Goal: Task Accomplishment & Management: Use online tool/utility

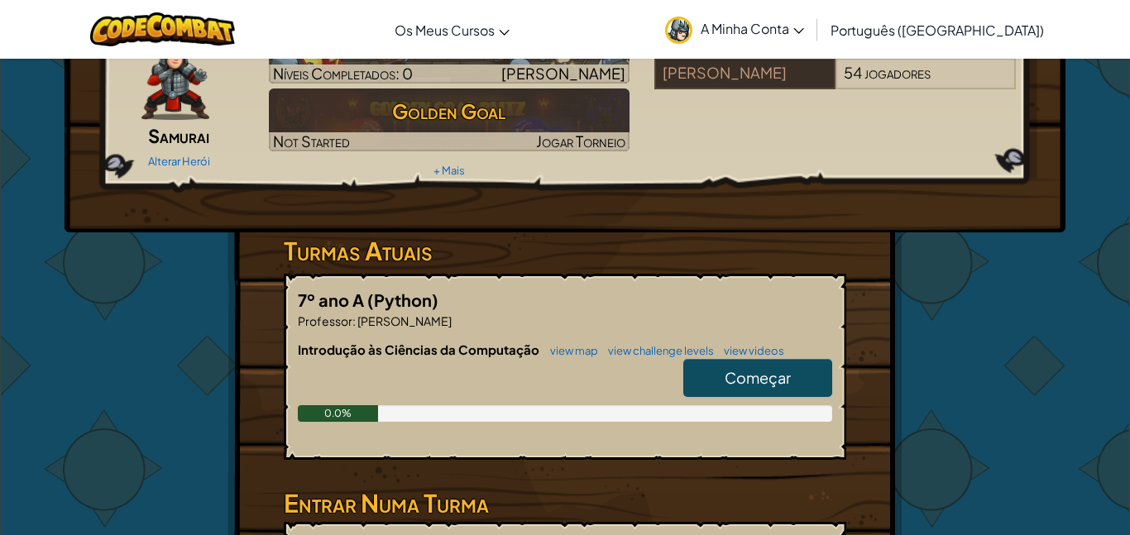
scroll to position [109, 0]
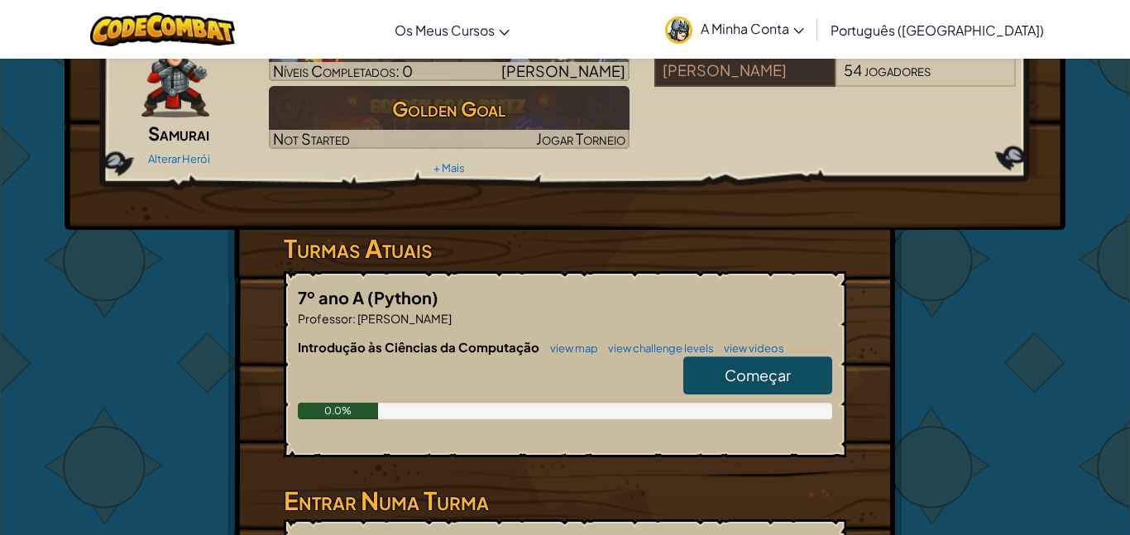
click at [725, 378] on span "Começar" at bounding box center [758, 375] width 66 height 19
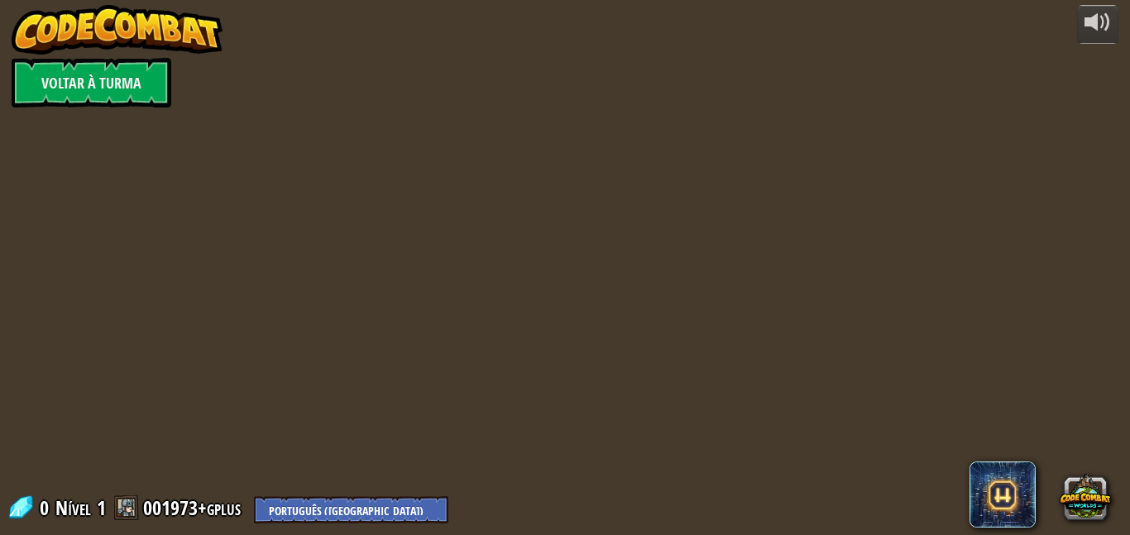
select select "pt-PT"
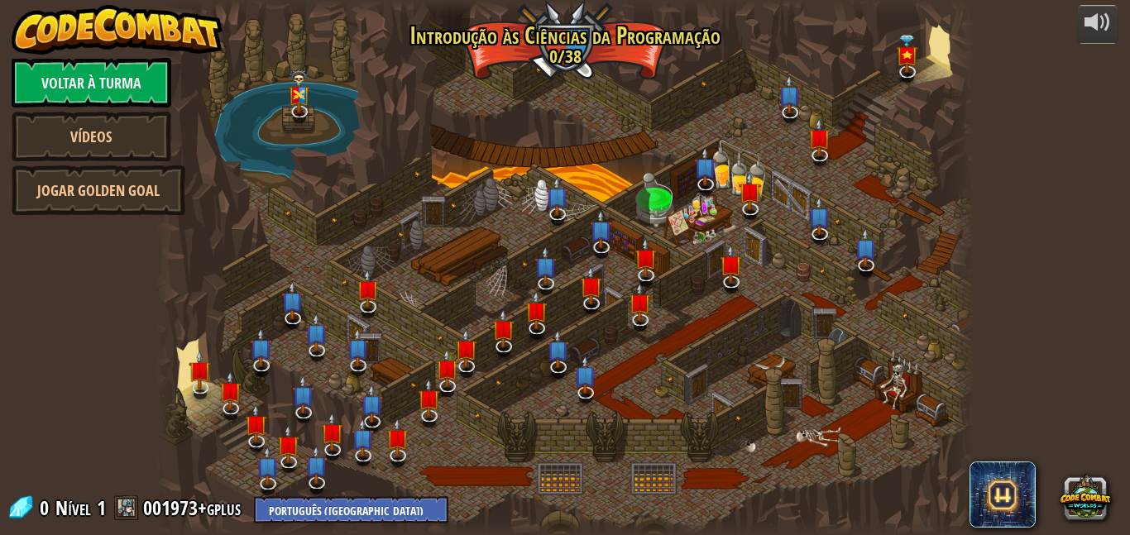
select select "pt-PT"
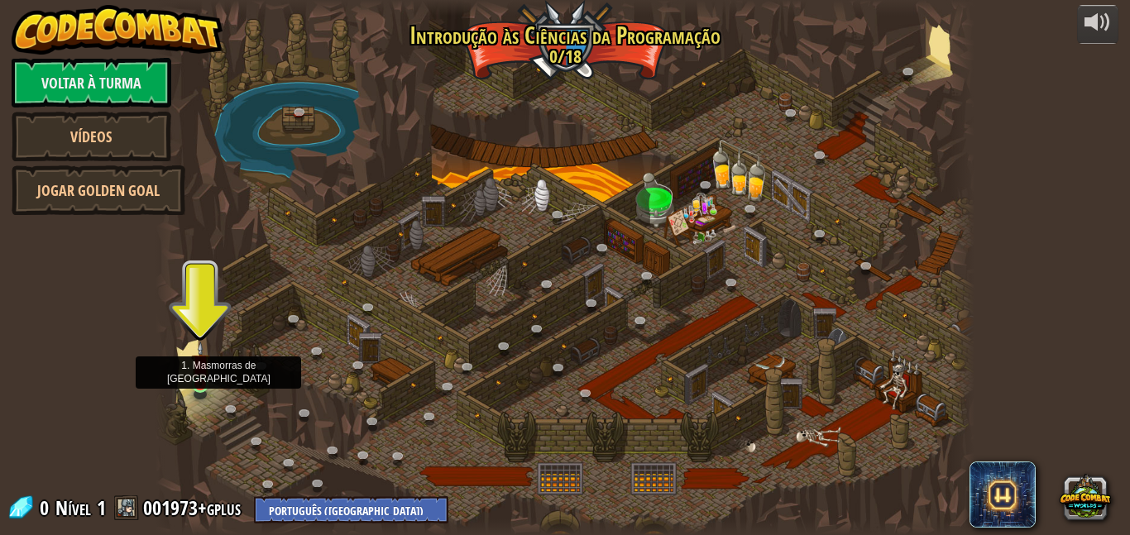
click at [204, 384] on img at bounding box center [200, 364] width 19 height 45
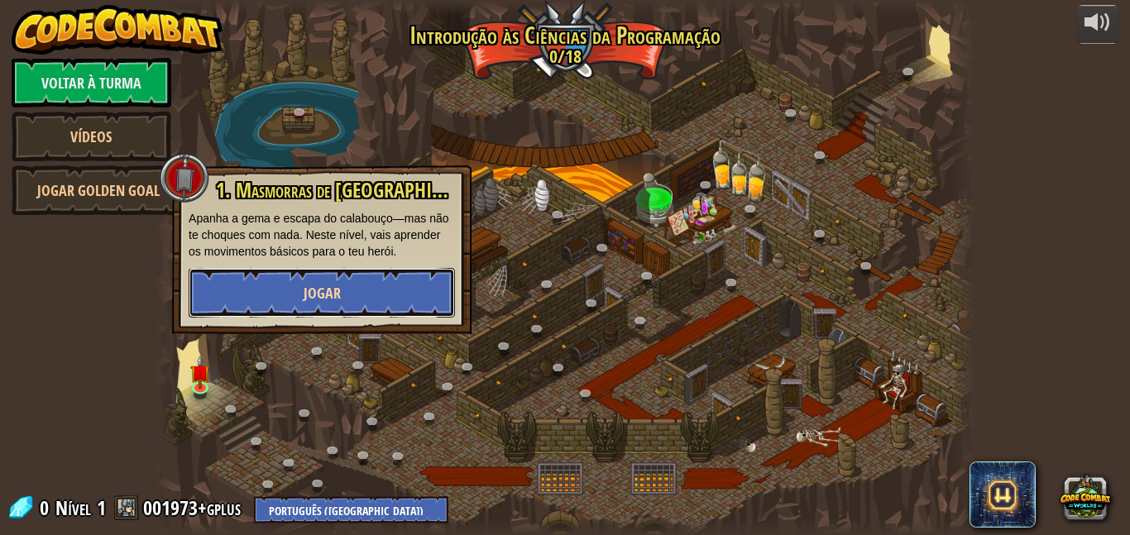
click at [256, 296] on button "Jogar" at bounding box center [322, 293] width 266 height 50
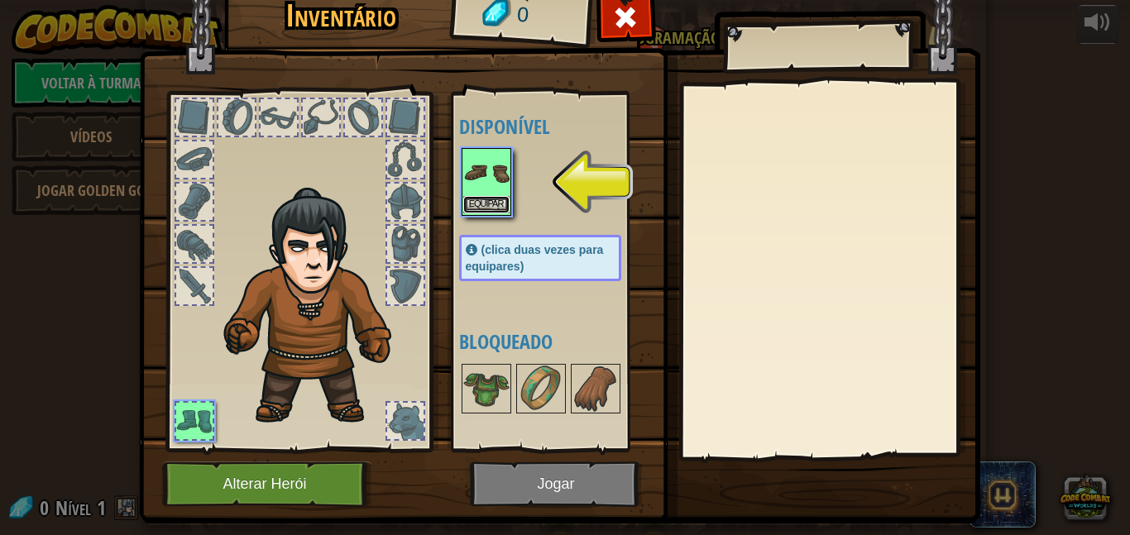
click at [481, 206] on button "Equipar" at bounding box center [486, 204] width 46 height 17
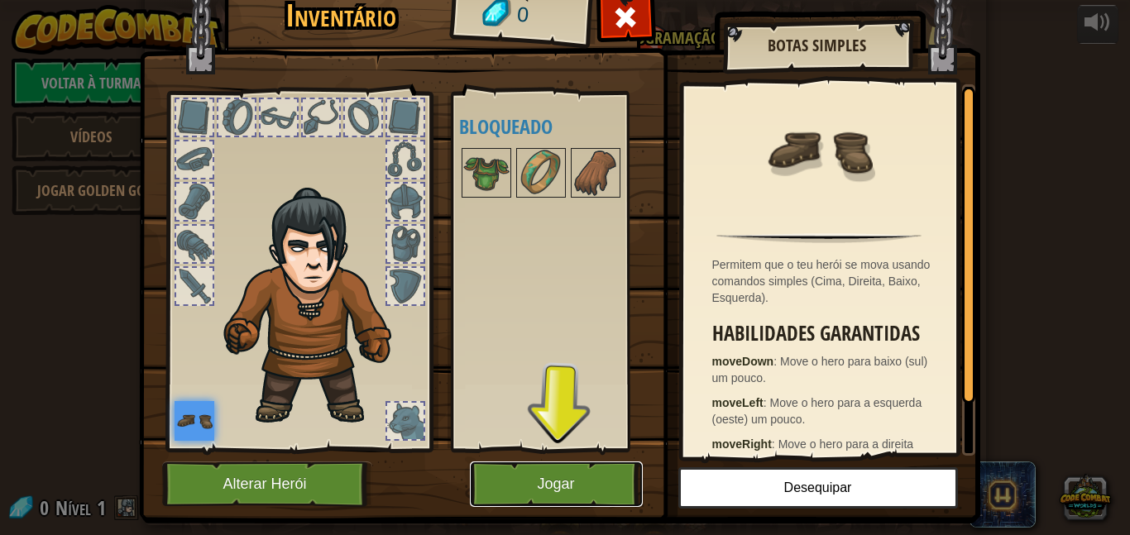
click at [536, 506] on button "Jogar" at bounding box center [556, 484] width 173 height 45
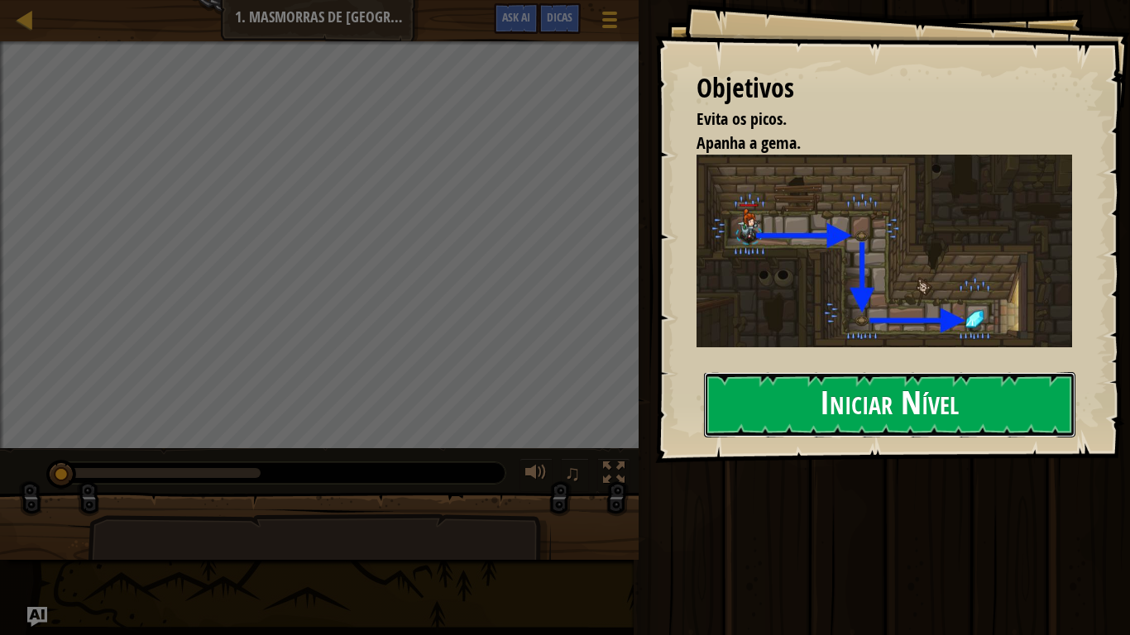
click at [745, 409] on button "Iniciar Nível" at bounding box center [889, 404] width 371 height 65
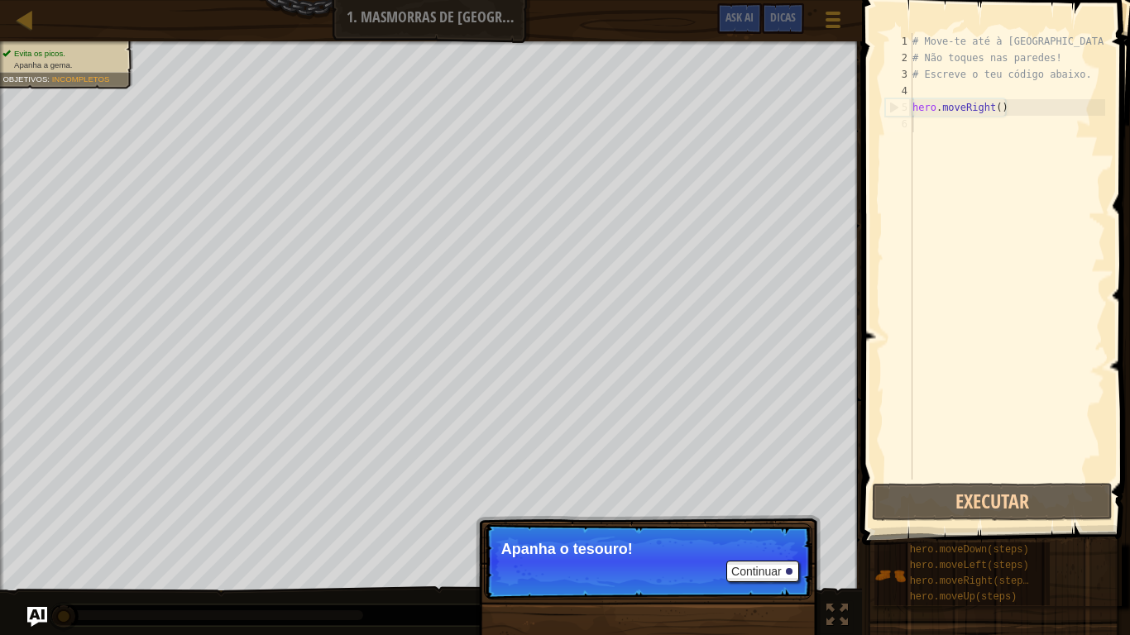
click at [656, 534] on p "Continuar Apanha o tesouro!" at bounding box center [648, 562] width 328 height 76
click at [735, 534] on p "Apanha o tesouro!" at bounding box center [648, 549] width 294 height 17
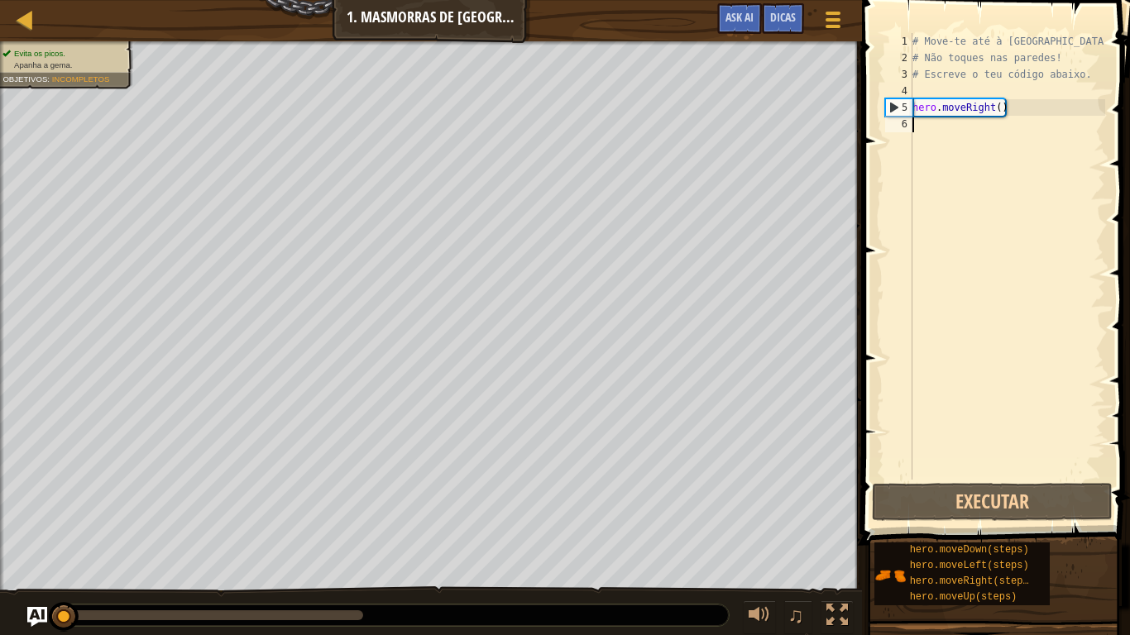
click at [744, 534] on div "Evita os picos. Apanha a gema. Objetivos : Incompletos ♫ Hattori 11 x: 7 y: 18 …" at bounding box center [565, 338] width 1130 height 595
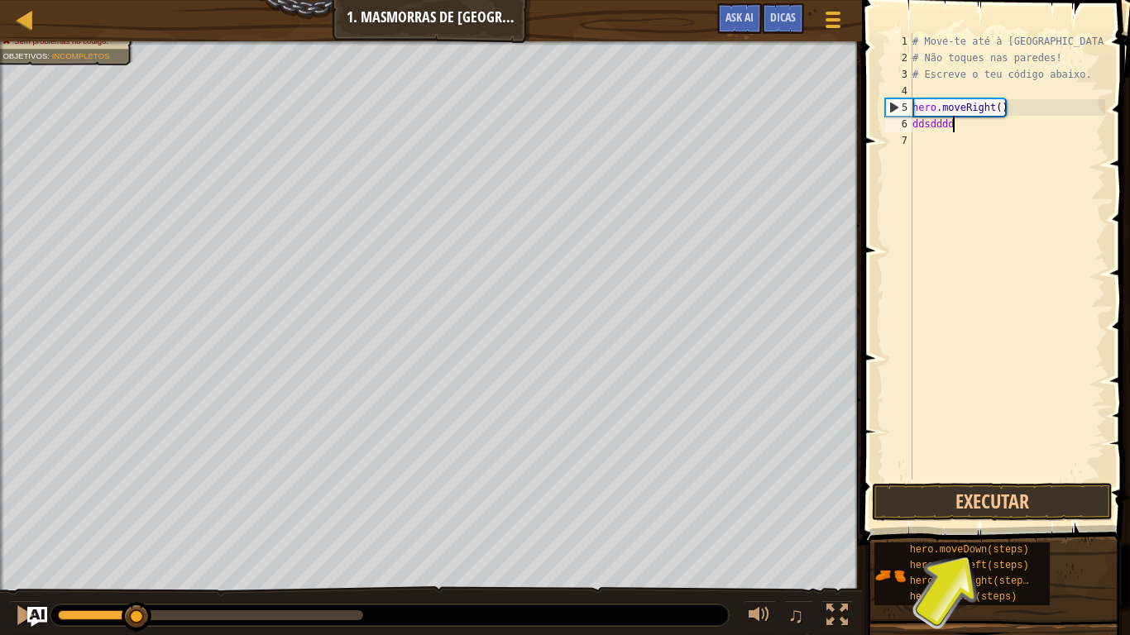
scroll to position [7, 5]
click at [938, 497] on button "Executar" at bounding box center [992, 502] width 241 height 38
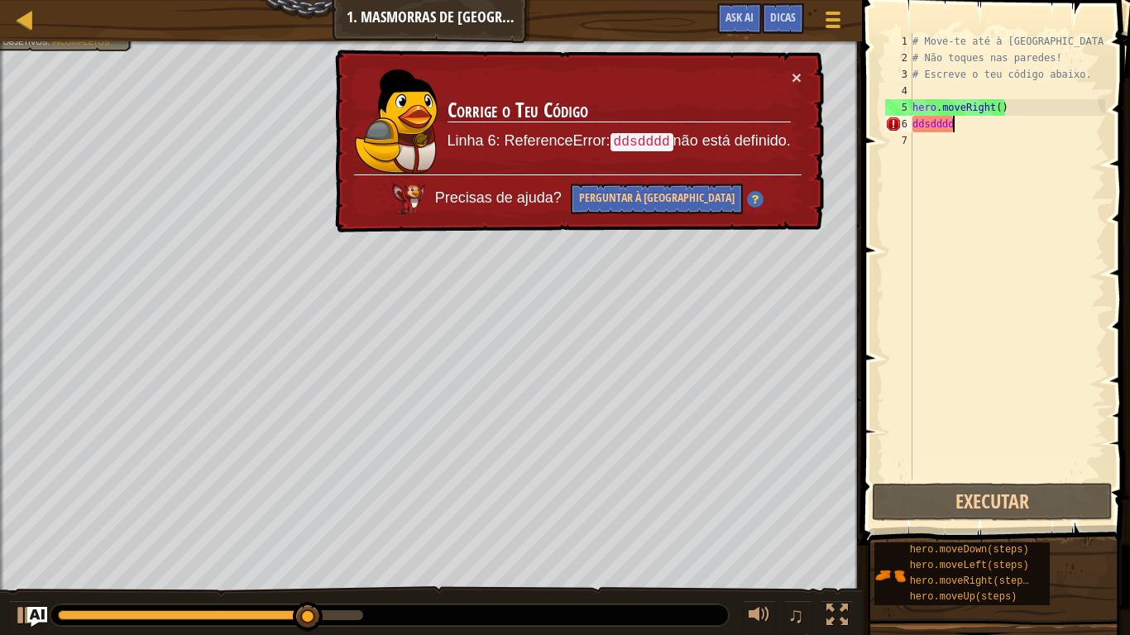
click at [805, 72] on div "× Corrige o Teu Código Linha 6: ReferenceError: ddsdddd não está definido. Prec…" at bounding box center [578, 142] width 493 height 184
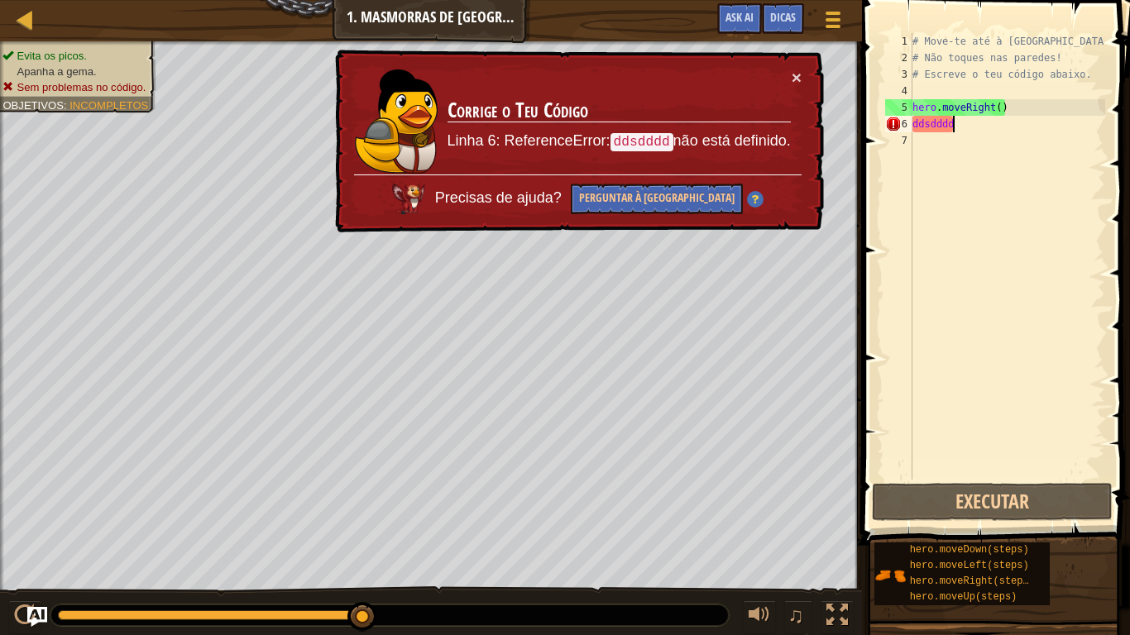
click at [789, 74] on td "Corrige o Teu Código Linha 6: ReferenceError: ddsdddd não está definido." at bounding box center [619, 122] width 345 height 106
click at [796, 78] on button "×" at bounding box center [797, 77] width 10 height 17
type textarea "ddsdddd"
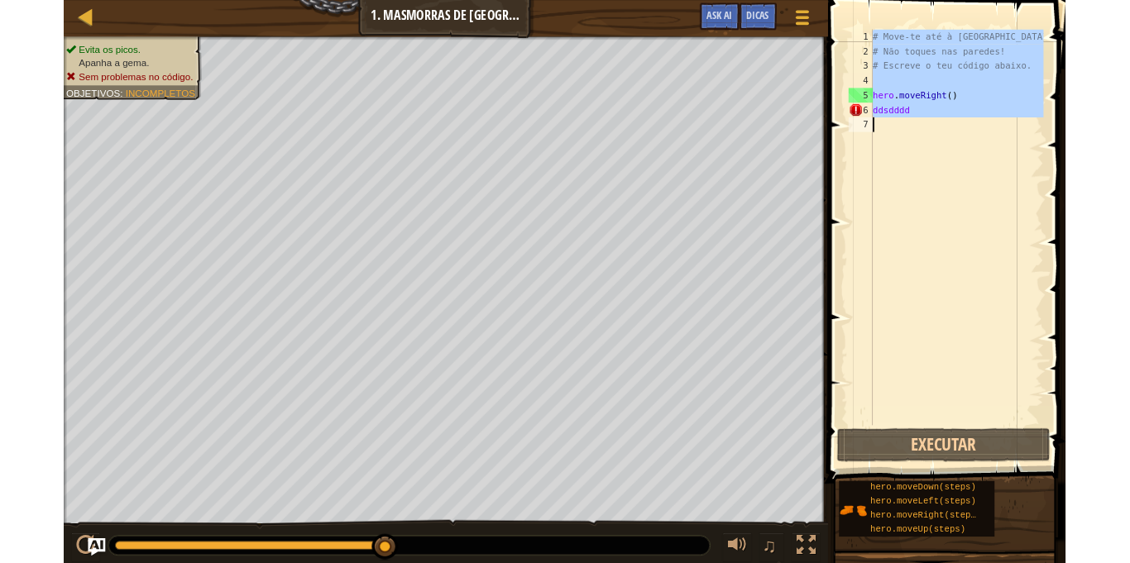
scroll to position [7, 0]
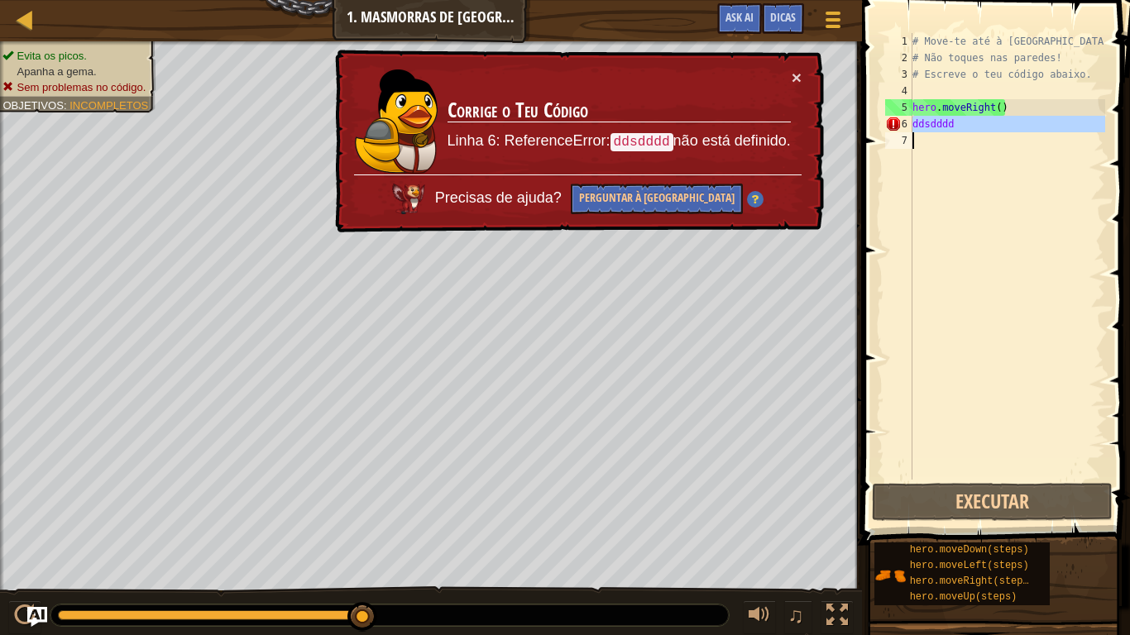
drag, startPoint x: 902, startPoint y: 127, endPoint x: 964, endPoint y: 118, distance: 62.7
click at [964, 118] on div "# Move-te até à [GEOGRAPHIC_DATA]. 1 2 3 4 5 6 7 # Move-te até à [GEOGRAPHIC_DA…" at bounding box center [993, 256] width 223 height 447
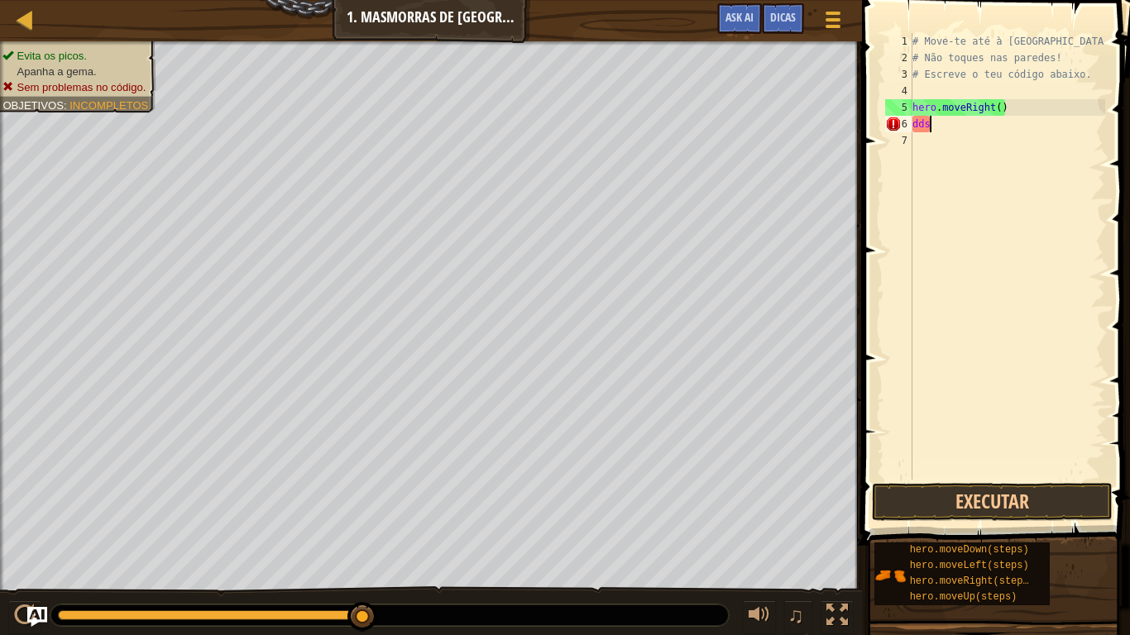
type textarea "d"
click at [968, 486] on button "Executar" at bounding box center [992, 502] width 241 height 38
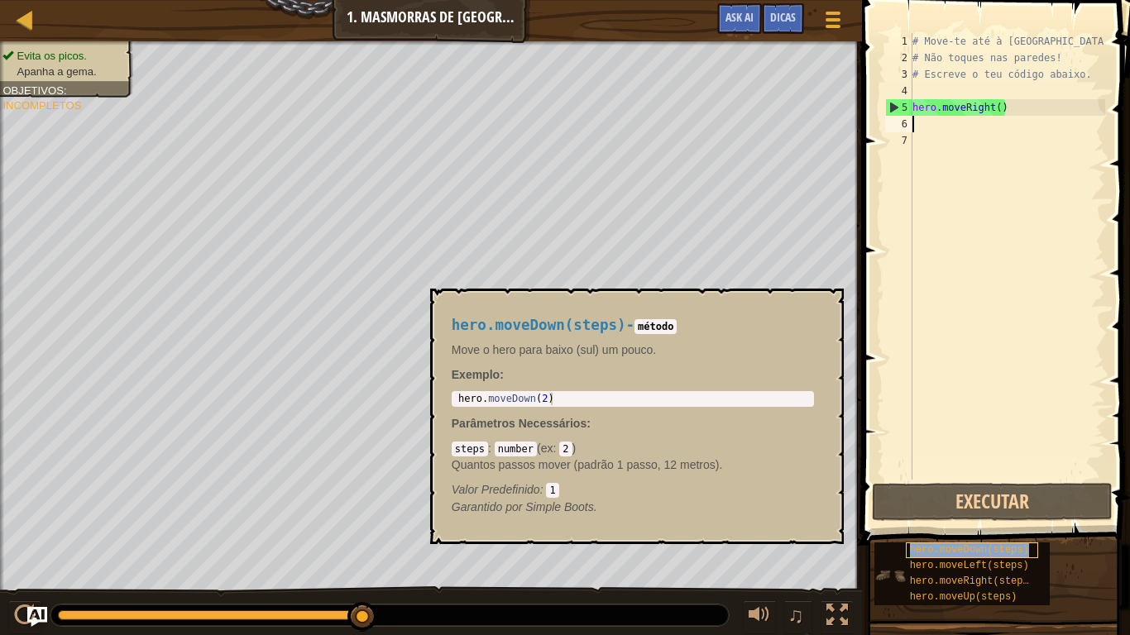
click at [989, 534] on span "hero.moveDown(steps)" at bounding box center [969, 550] width 119 height 12
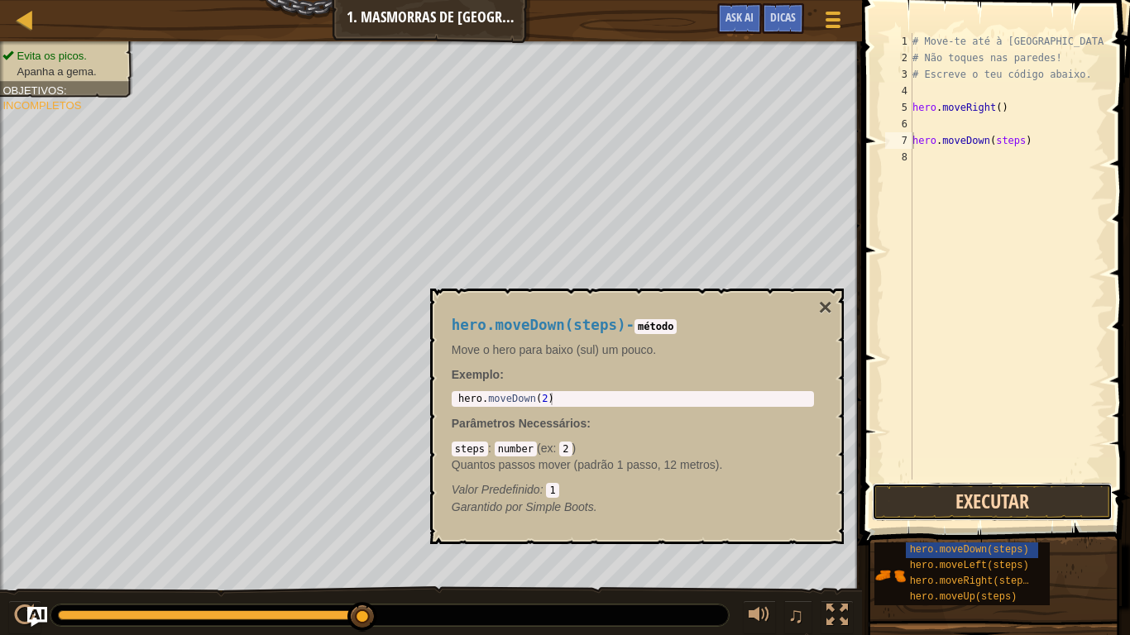
click at [960, 495] on button "Executar" at bounding box center [992, 502] width 241 height 38
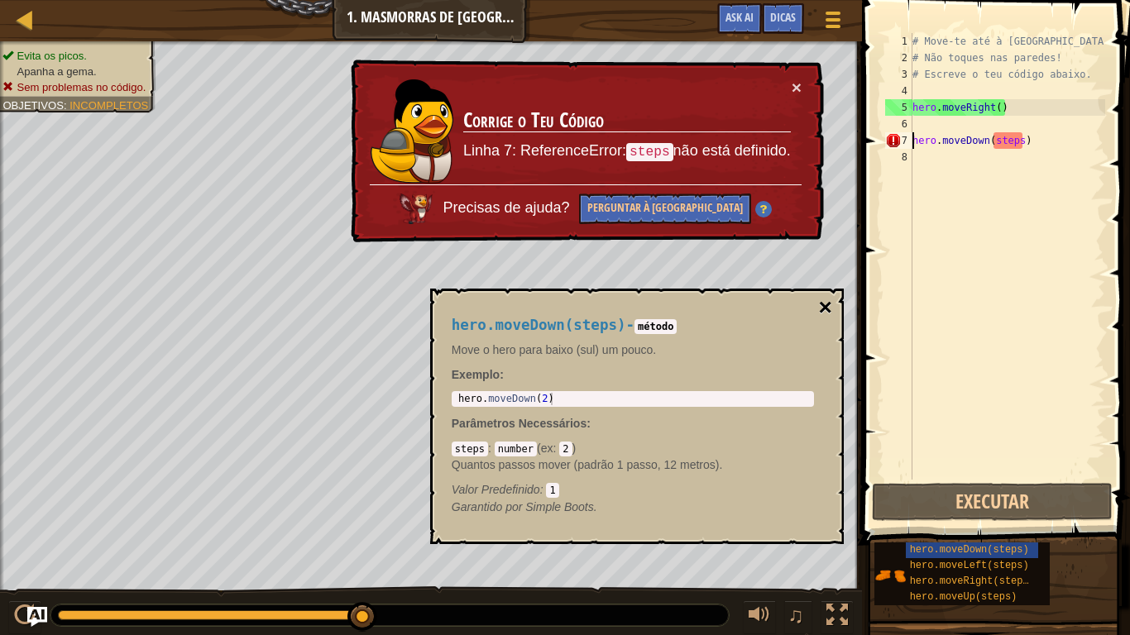
click at [824, 304] on button "×" at bounding box center [824, 307] width 13 height 23
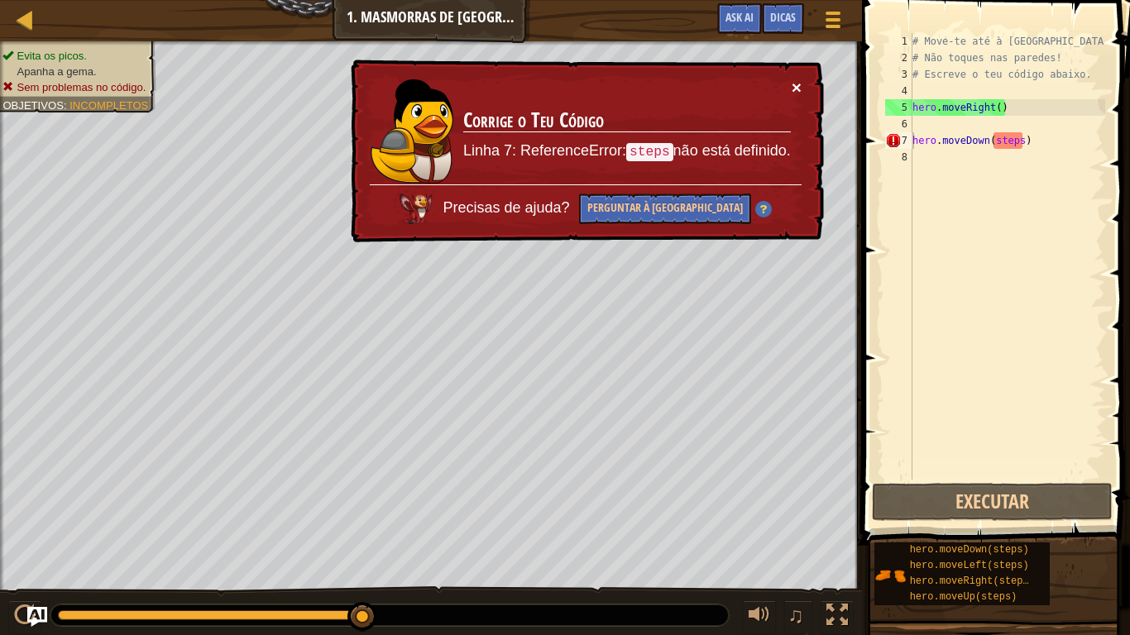
click at [792, 84] on button "×" at bounding box center [797, 87] width 10 height 17
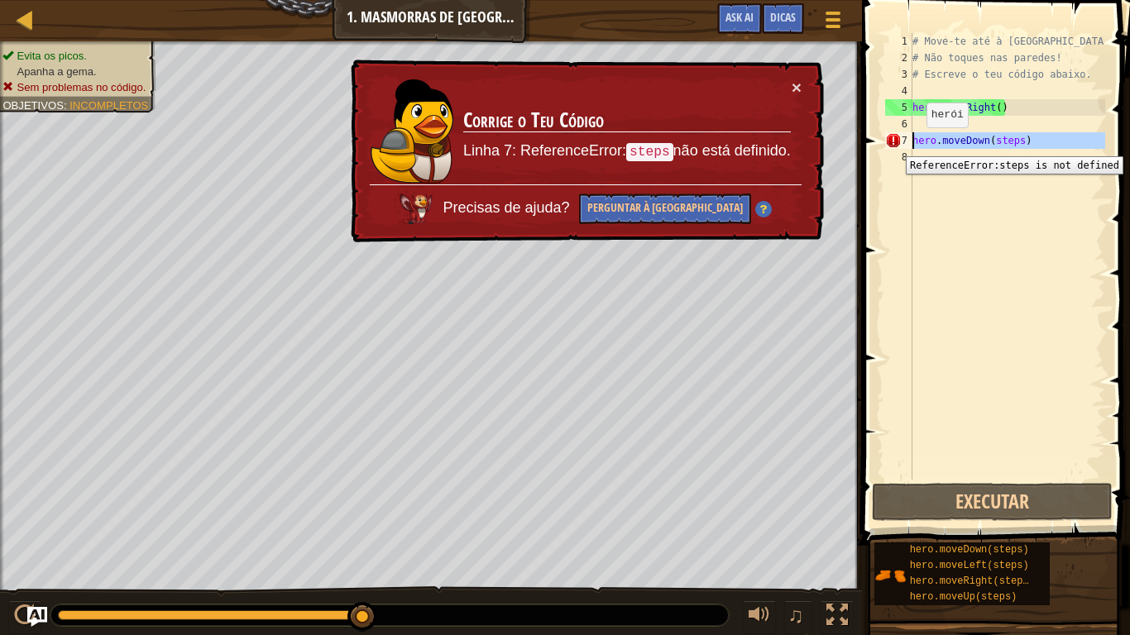
click at [893, 144] on div "7" at bounding box center [898, 140] width 27 height 17
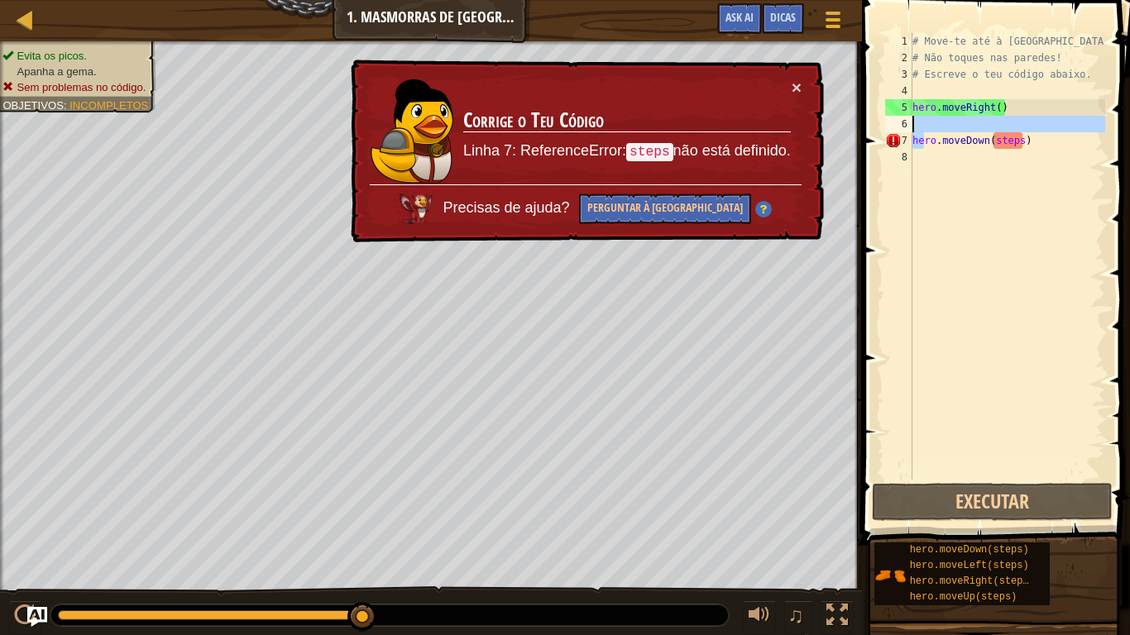
drag, startPoint x: 926, startPoint y: 145, endPoint x: 927, endPoint y: 123, distance: 21.5
click at [927, 123] on div "# Move-te até à [GEOGRAPHIC_DATA]. # Não toques nas paredes! # Escreve o teu có…" at bounding box center [1007, 273] width 196 height 480
click at [1022, 136] on div "# Move-te até à [GEOGRAPHIC_DATA]. # Não toques nas paredes! # Escreve o teu có…" at bounding box center [1007, 273] width 196 height 480
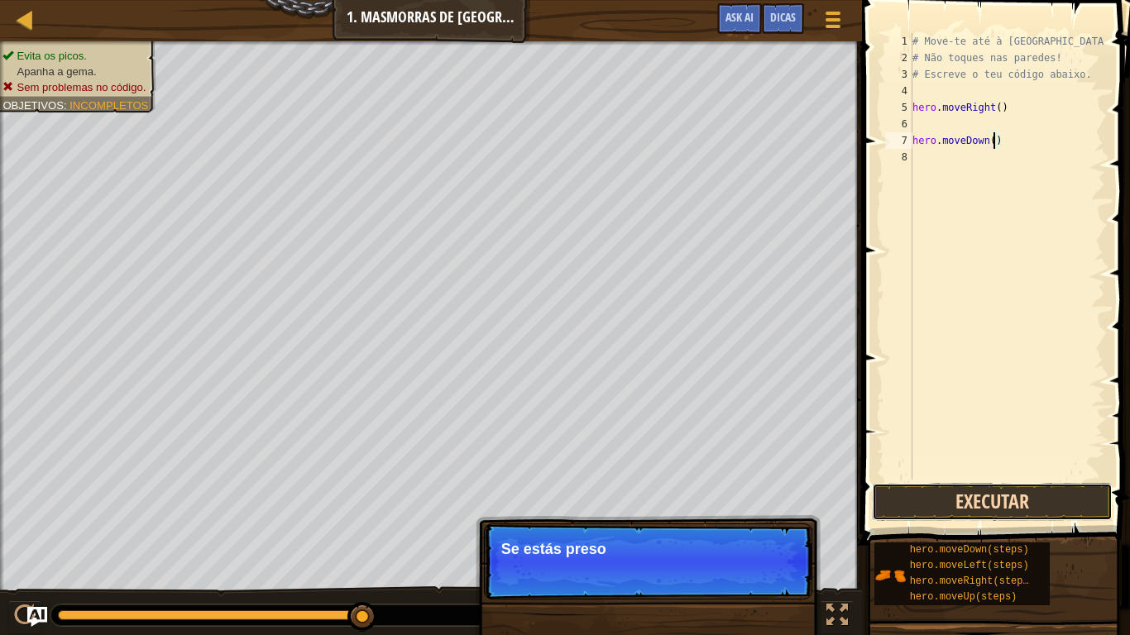
click at [970, 505] on button "Executar" at bounding box center [992, 502] width 241 height 38
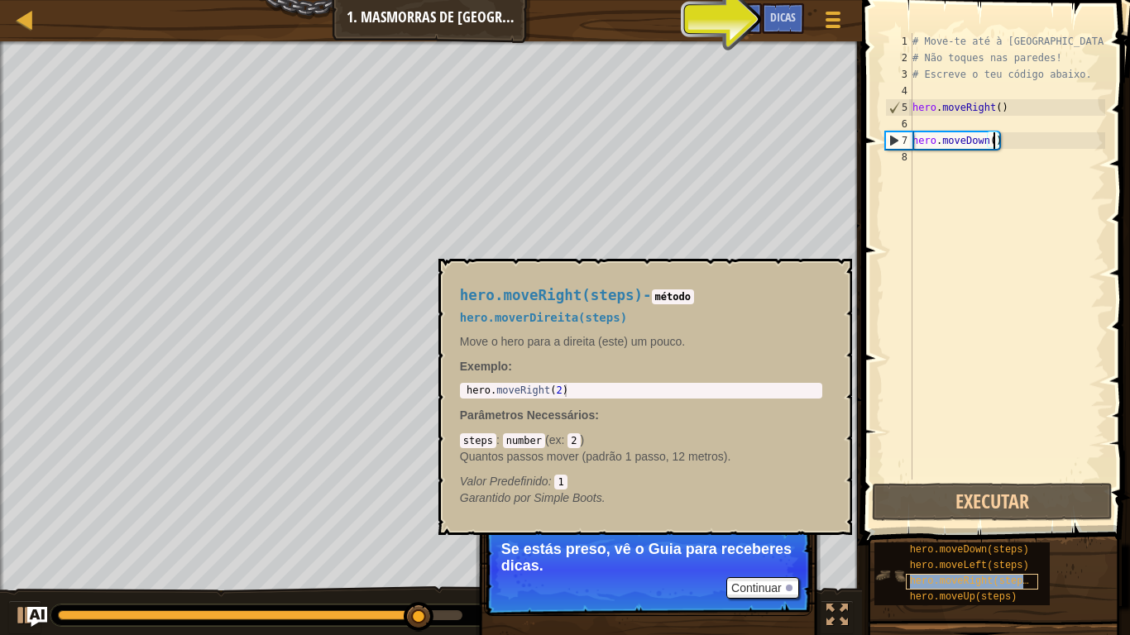
click at [987, 534] on div "hero.moveRight(steps)" at bounding box center [972, 582] width 132 height 16
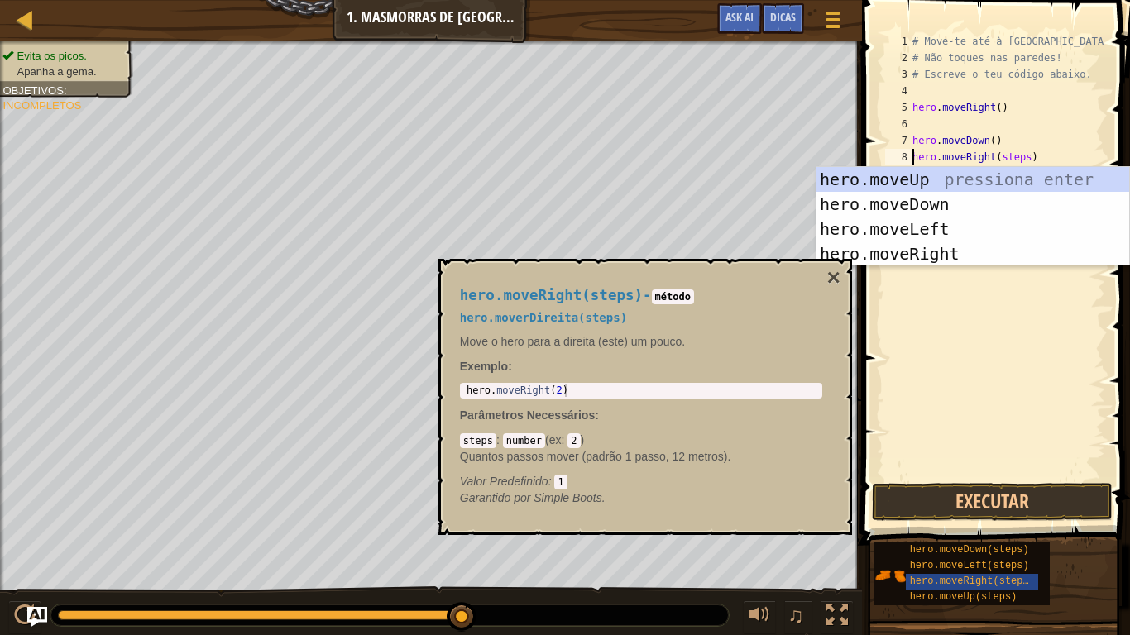
click at [1029, 158] on div "# Move-te até à [GEOGRAPHIC_DATA]. # Não toques nas paredes! # Escreve o teu có…" at bounding box center [1007, 273] width 196 height 480
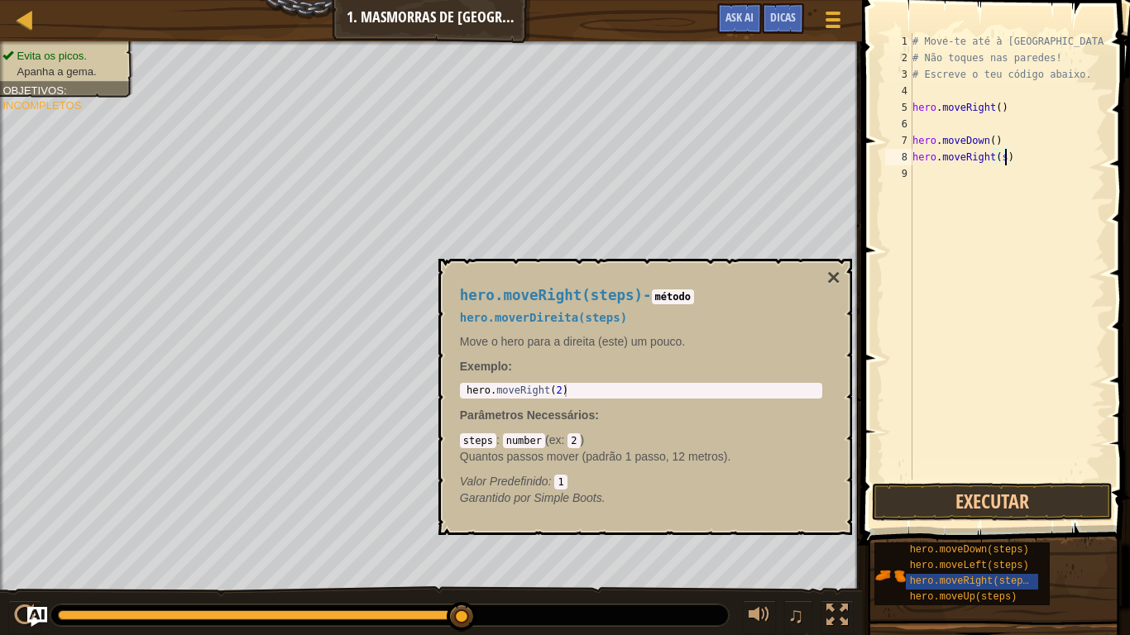
type textarea "hero.moveRight()"
click at [981, 501] on button "Executar" at bounding box center [992, 502] width 241 height 38
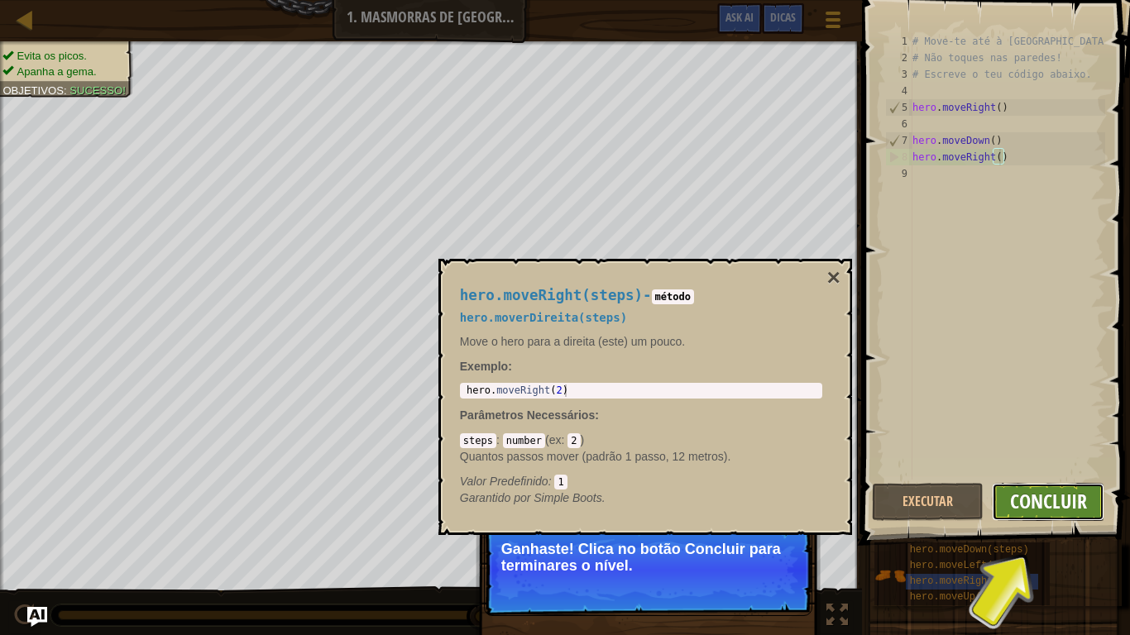
click at [1037, 492] on span "Concluir" at bounding box center [1048, 501] width 77 height 26
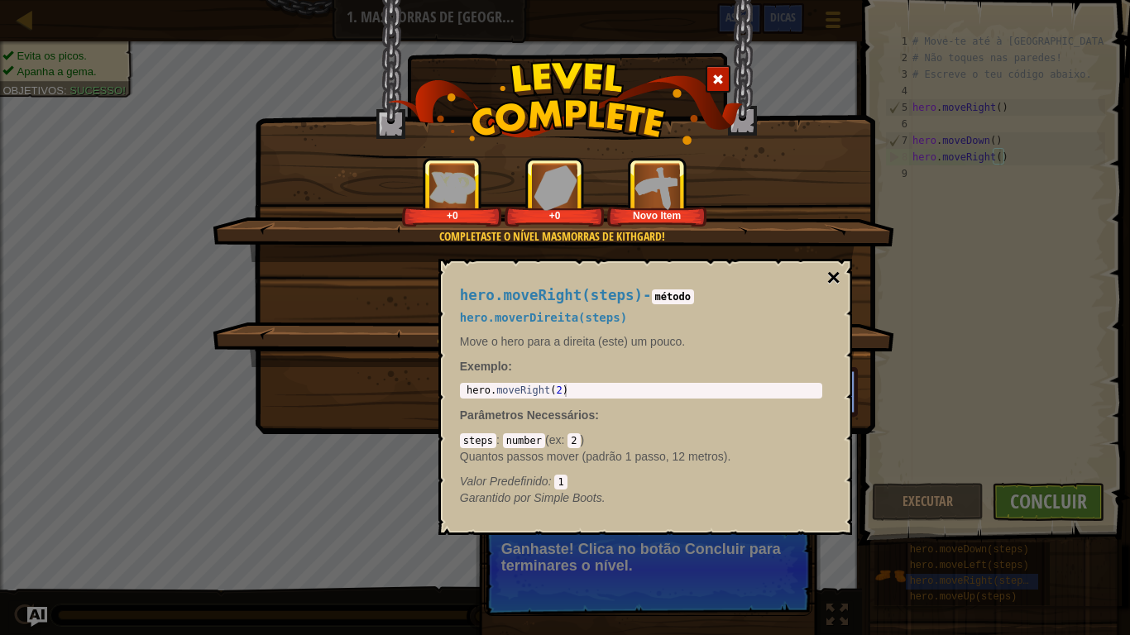
click at [838, 271] on button "×" at bounding box center [832, 277] width 13 height 23
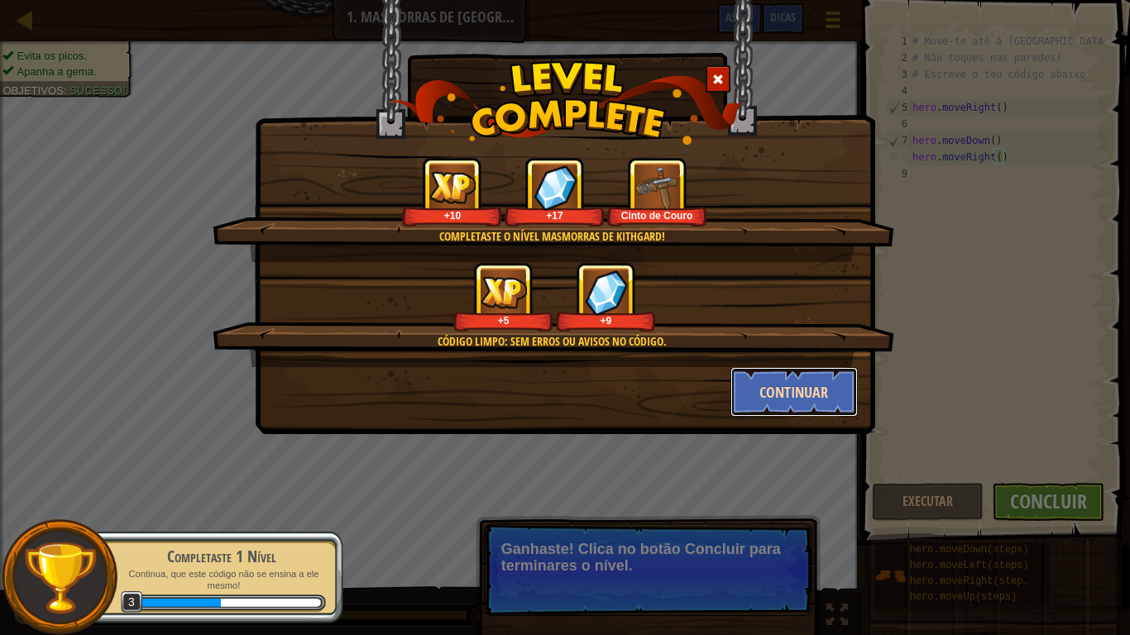
click at [777, 391] on button "Continuar" at bounding box center [794, 392] width 128 height 50
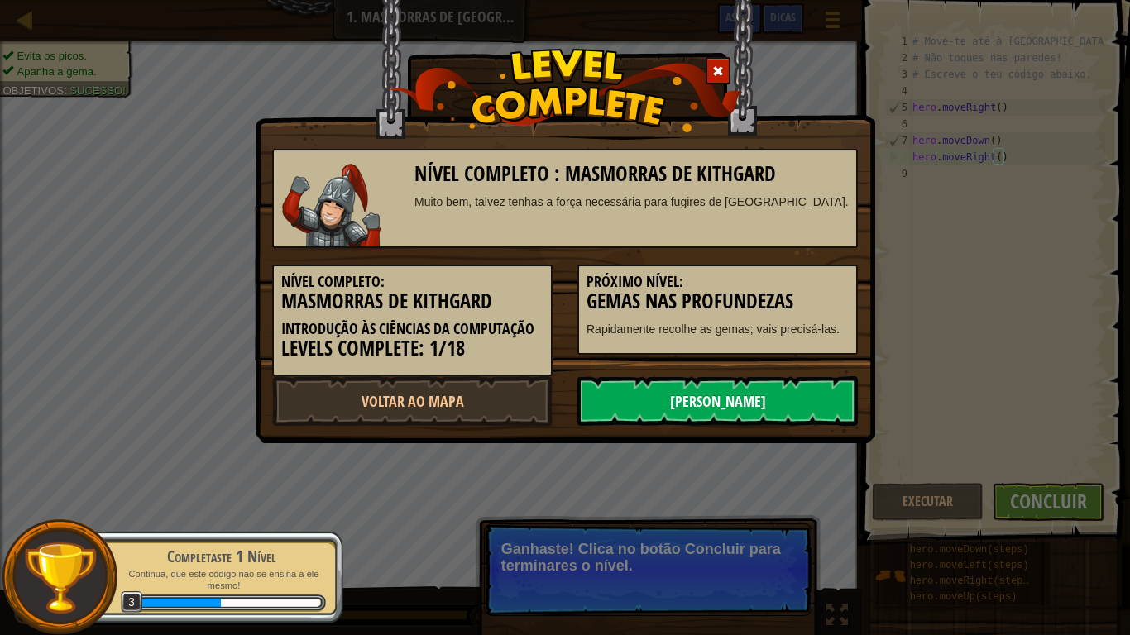
click at [771, 406] on link "[PERSON_NAME]" at bounding box center [717, 401] width 280 height 50
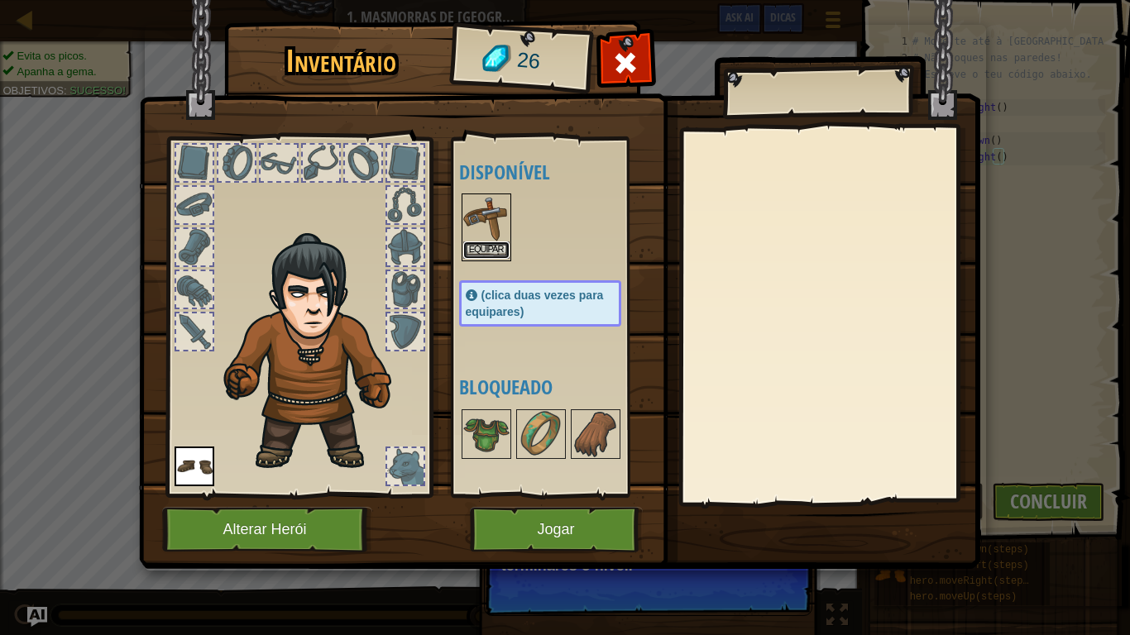
click at [481, 249] on button "Equipar" at bounding box center [486, 250] width 46 height 17
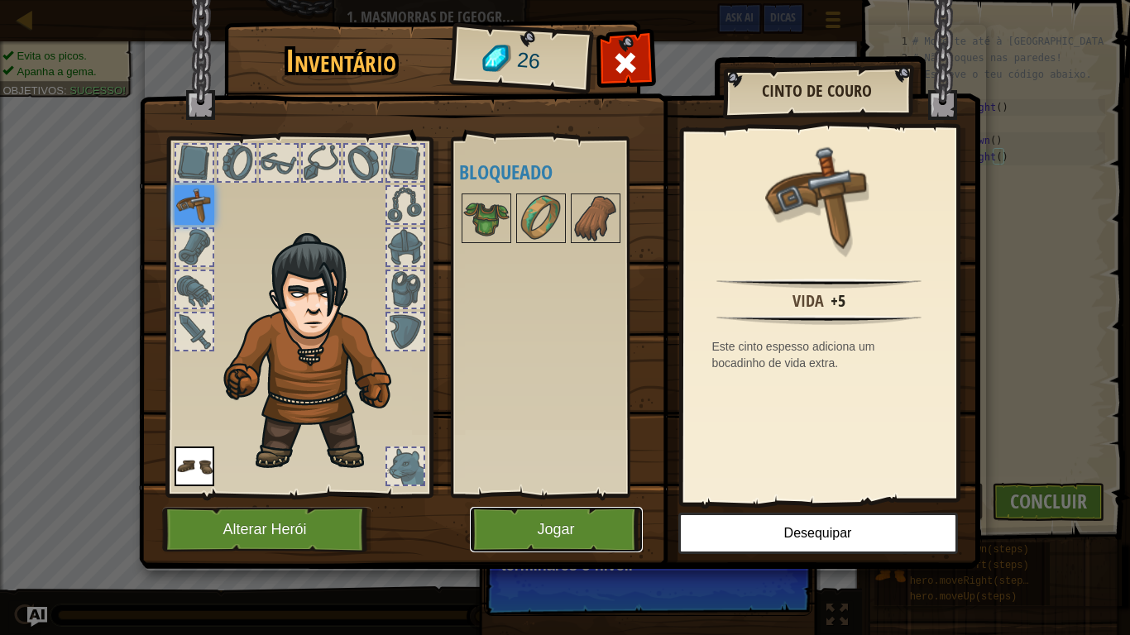
click at [568, 533] on button "Jogar" at bounding box center [556, 529] width 173 height 45
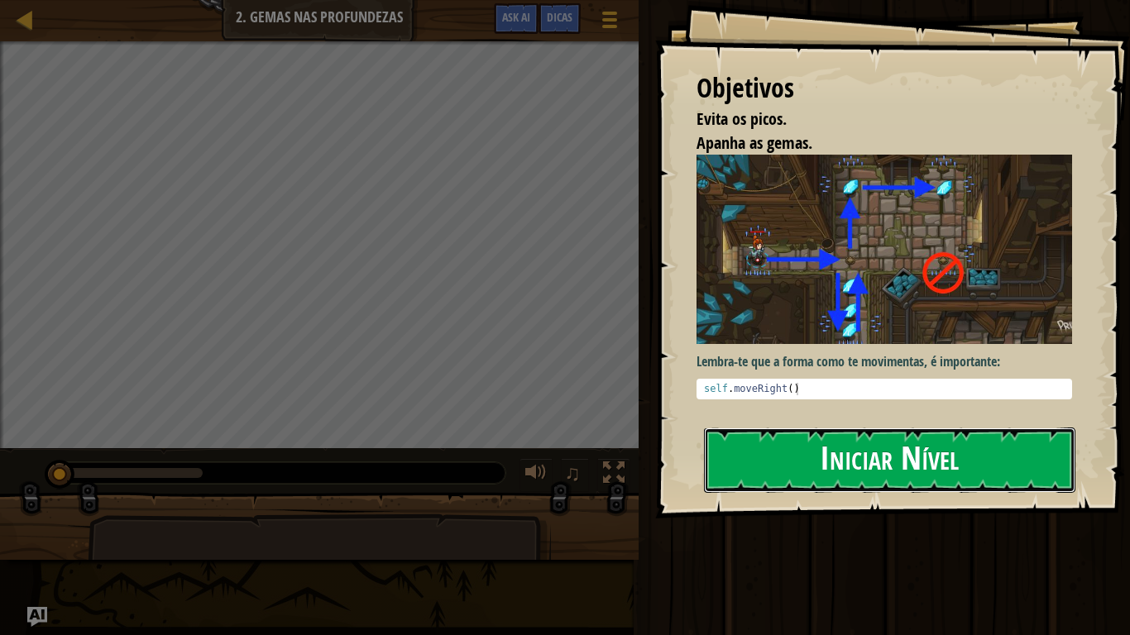
click at [776, 429] on button "Iniciar Nível" at bounding box center [889, 460] width 371 height 65
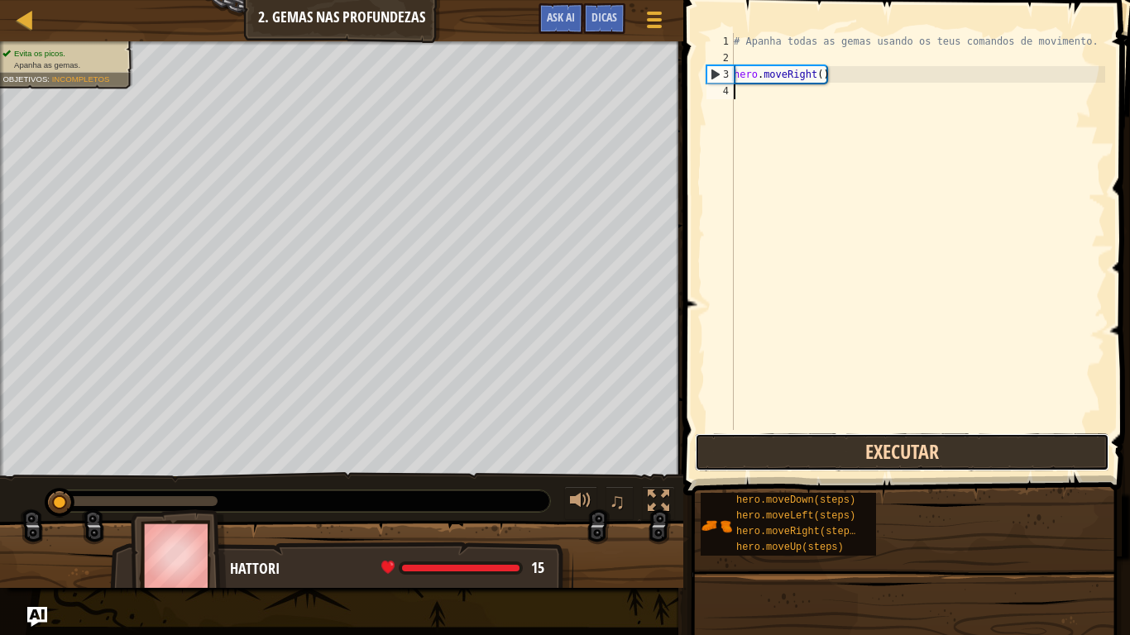
click at [754, 461] on button "Executar" at bounding box center [902, 452] width 414 height 38
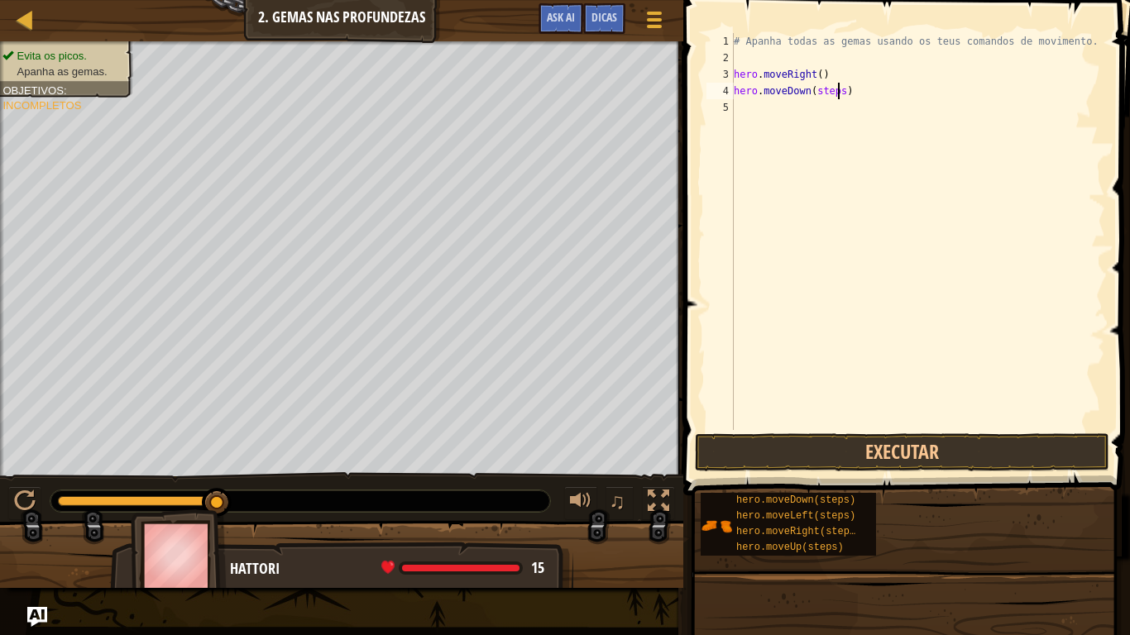
click at [839, 94] on div "# Apanha todas as gemas usando os teus comandos de movimento. hero . moveRight …" at bounding box center [917, 248] width 375 height 430
click at [842, 96] on div "# Apanha todas as gemas usando os teus comandos de movimento. hero . moveRight …" at bounding box center [917, 248] width 375 height 430
click at [818, 462] on button "Executar" at bounding box center [902, 452] width 414 height 38
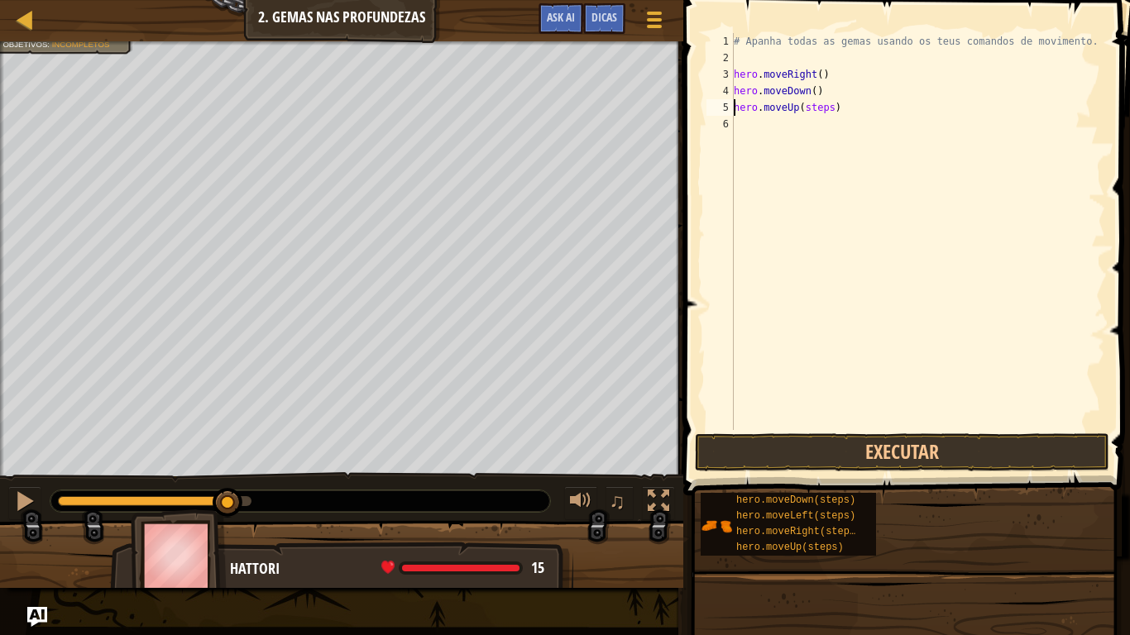
click at [835, 114] on div "# Apanha todas as gemas usando os teus comandos de movimento. hero . moveRight …" at bounding box center [917, 248] width 375 height 430
click at [848, 124] on div "# Apanha todas as gemas usando os teus comandos de movimento. hero . moveRight …" at bounding box center [917, 248] width 375 height 430
click at [904, 466] on button "Executar" at bounding box center [902, 452] width 414 height 38
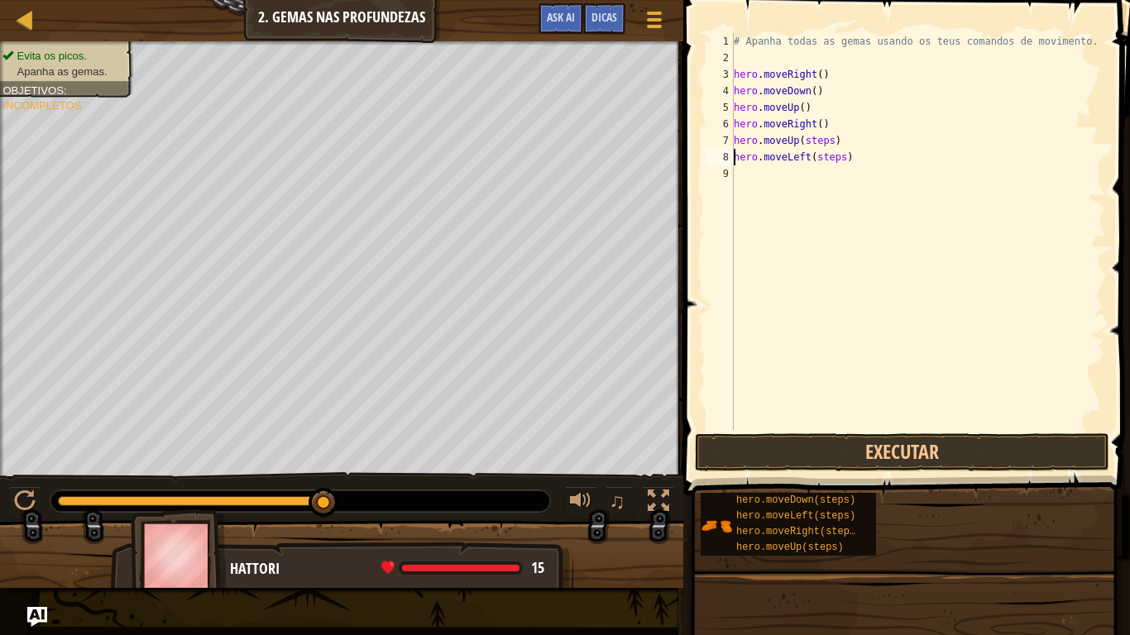
click at [839, 140] on div "# Apanha todas as gemas usando os teus comandos de movimento. hero . moveRight …" at bounding box center [917, 248] width 375 height 430
click at [833, 136] on div "# Apanha todas as gemas usando os teus comandos de movimento. hero . moveRight …" at bounding box center [917, 248] width 375 height 430
click at [844, 150] on div "# Apanha todas as gemas usando os teus comandos de movimento. hero . moveRight …" at bounding box center [917, 248] width 375 height 430
type textarea "hero.moveLeft()"
click at [845, 453] on button "Executar" at bounding box center [902, 452] width 414 height 38
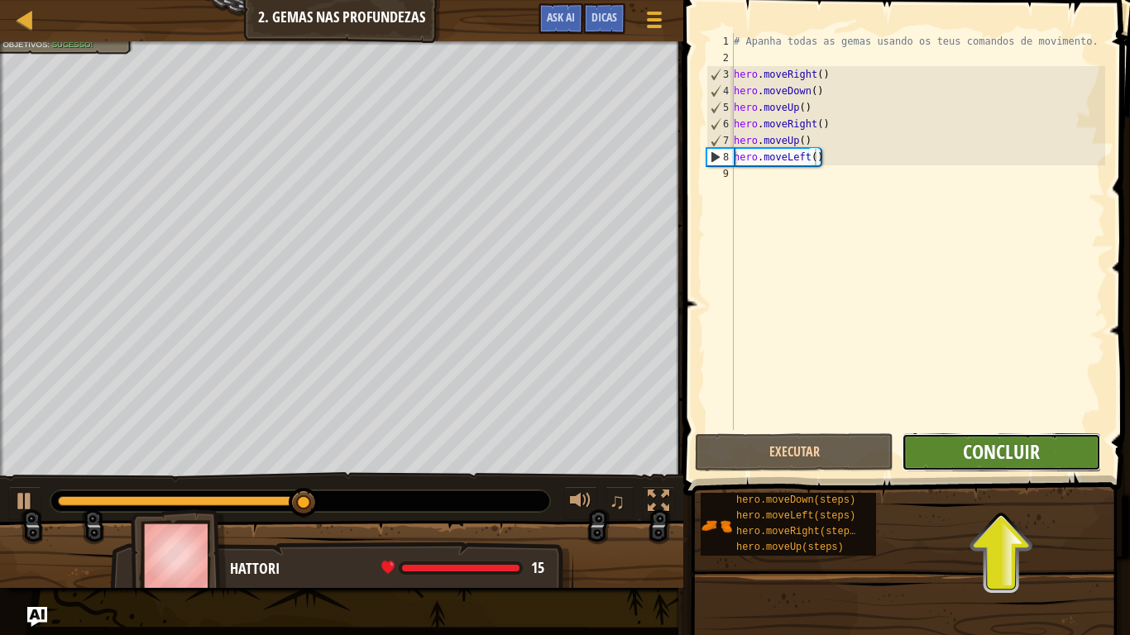
click at [1022, 446] on span "Concluir" at bounding box center [1001, 451] width 77 height 26
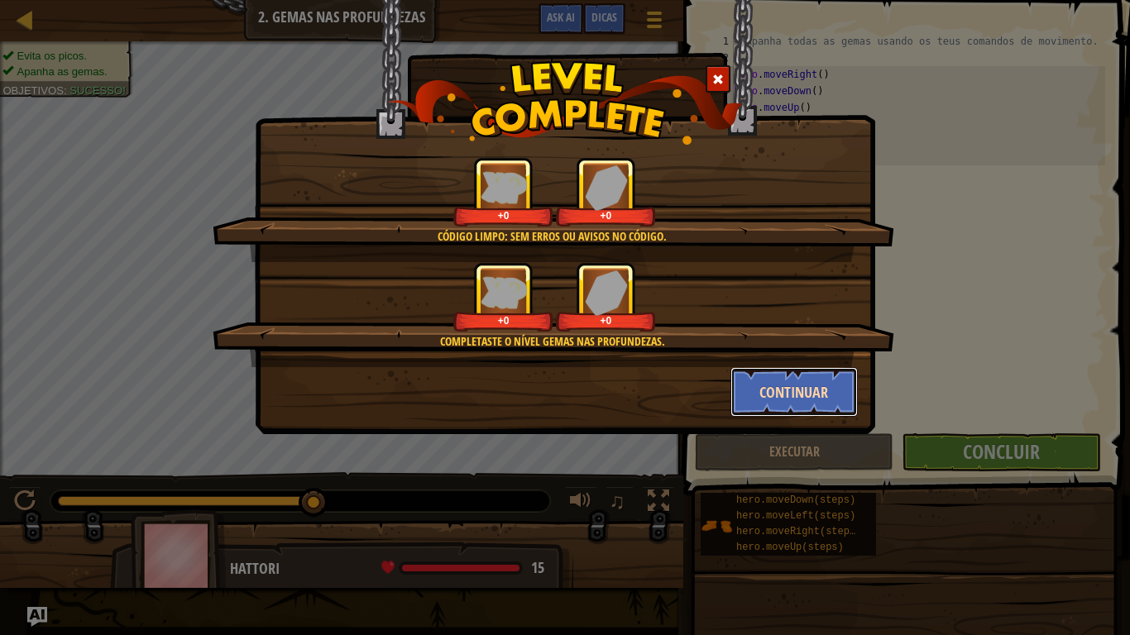
click at [764, 395] on button "Continuar" at bounding box center [794, 392] width 128 height 50
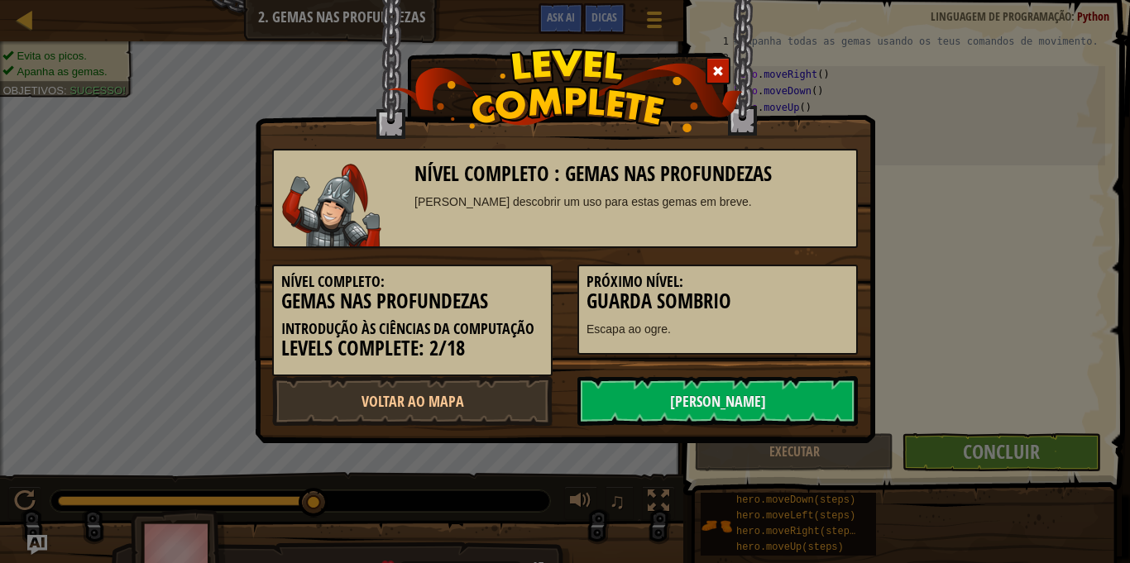
click at [607, 315] on div "Próximo Nível: Guarda Sombrio Escapa ao ogre." at bounding box center [717, 310] width 280 height 90
click link "Mapa" at bounding box center [37, 20] width 8 height 22
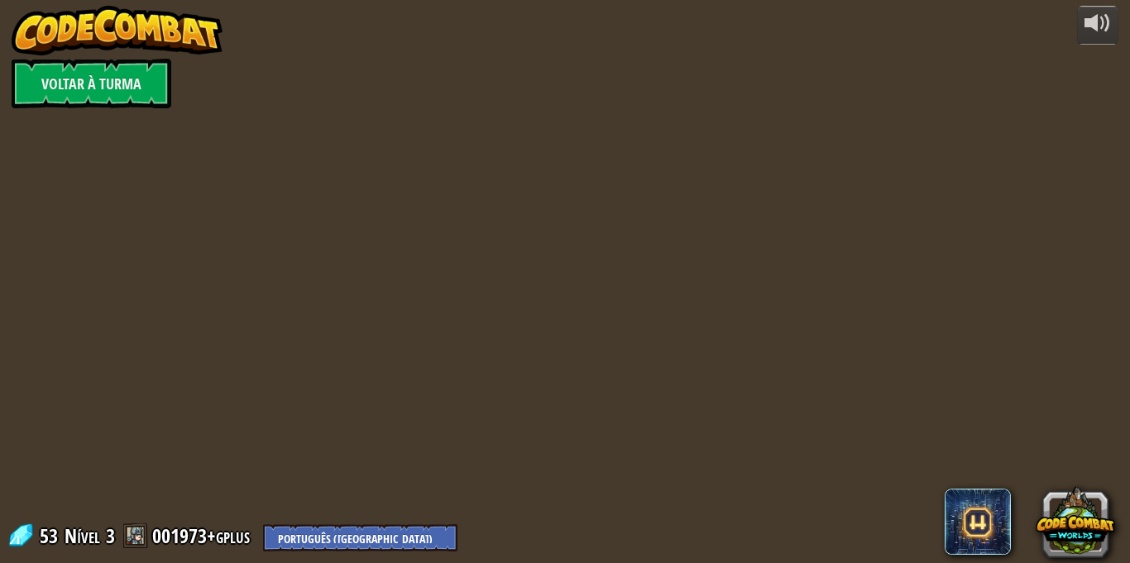
select select "pt-PT"
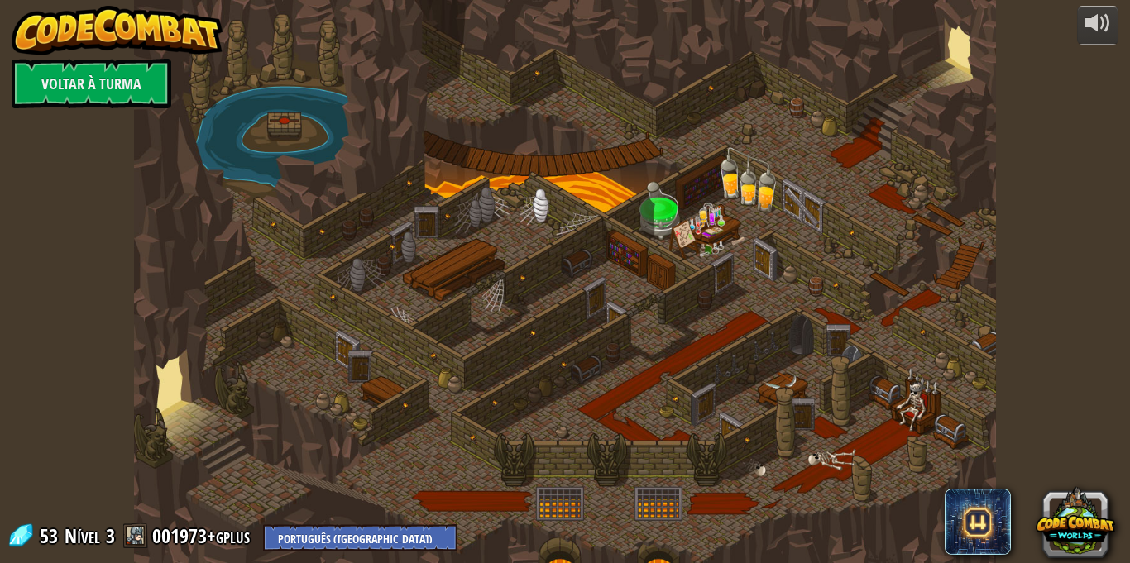
select select "pt-PT"
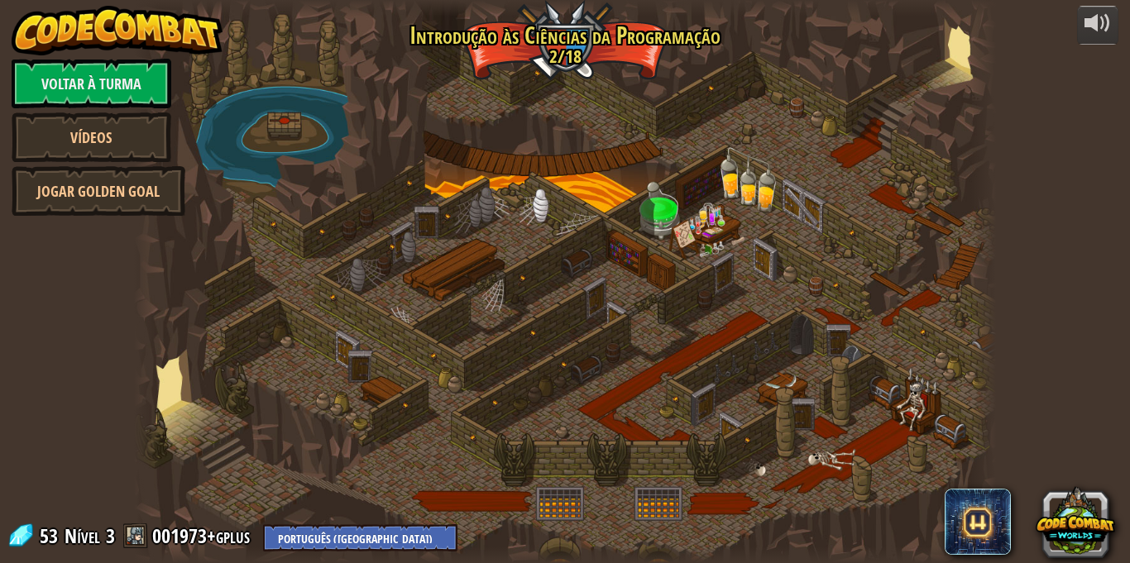
select select "pt-PT"
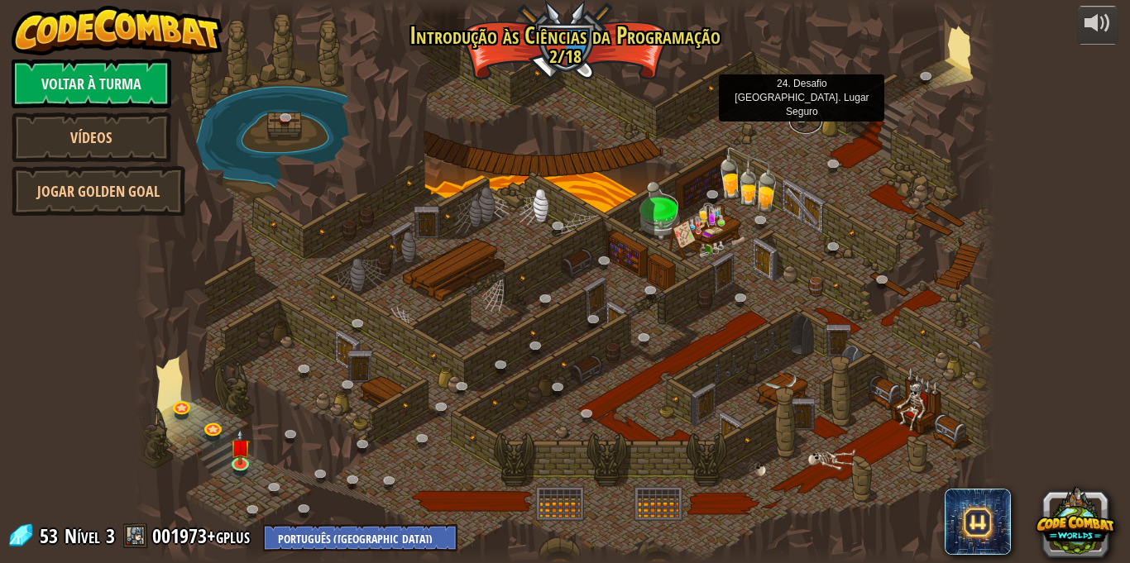
click at [789, 109] on link at bounding box center [805, 121] width 33 height 25
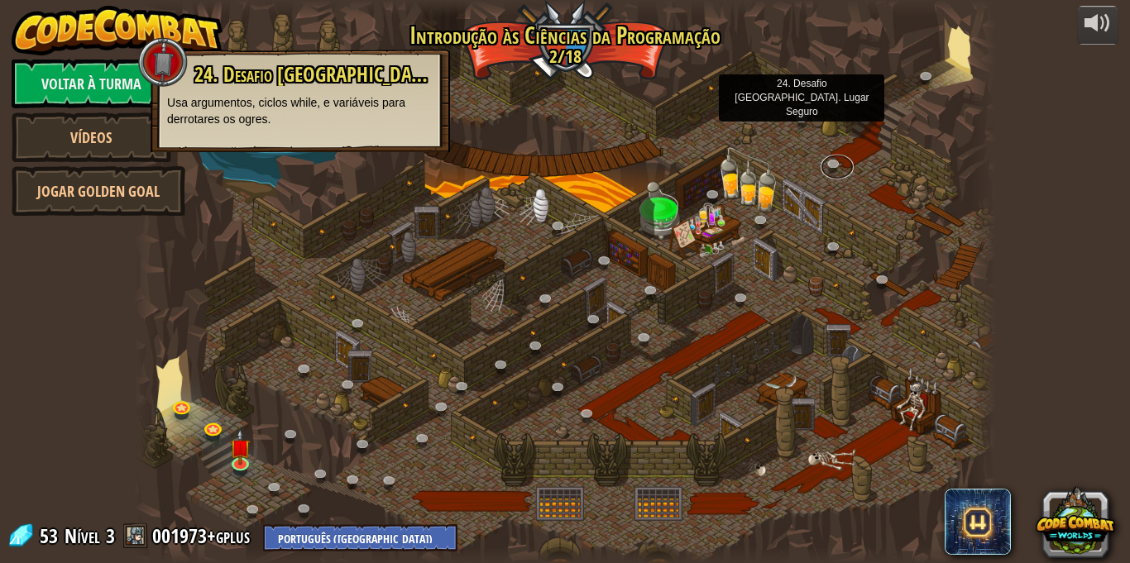
click at [821, 155] on link at bounding box center [837, 167] width 33 height 25
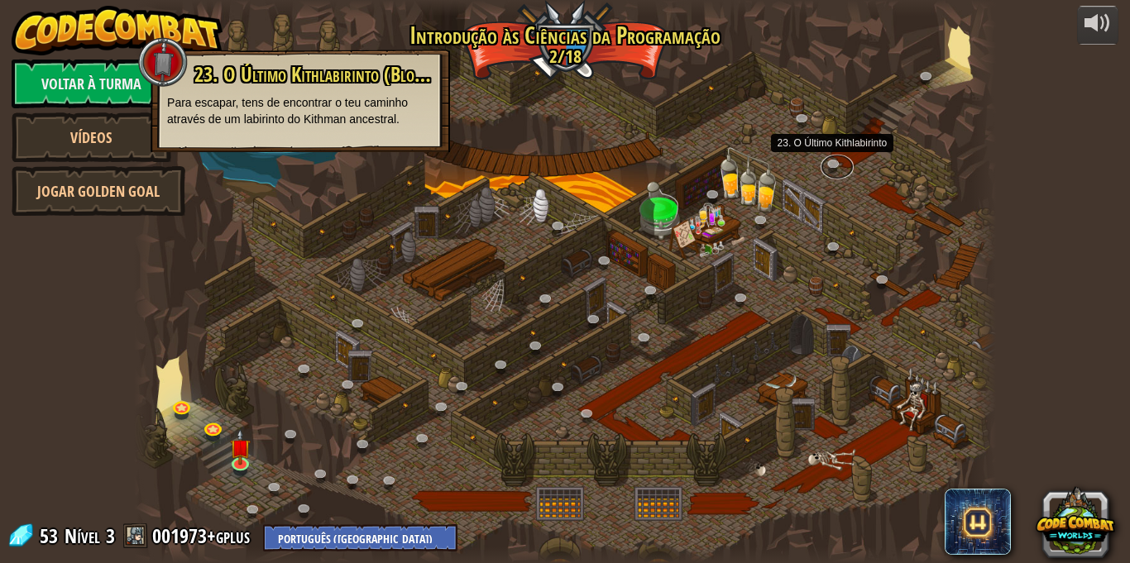
click at [821, 155] on link at bounding box center [837, 167] width 33 height 25
click at [243, 531] on link "001973+gplus" at bounding box center [203, 536] width 103 height 26
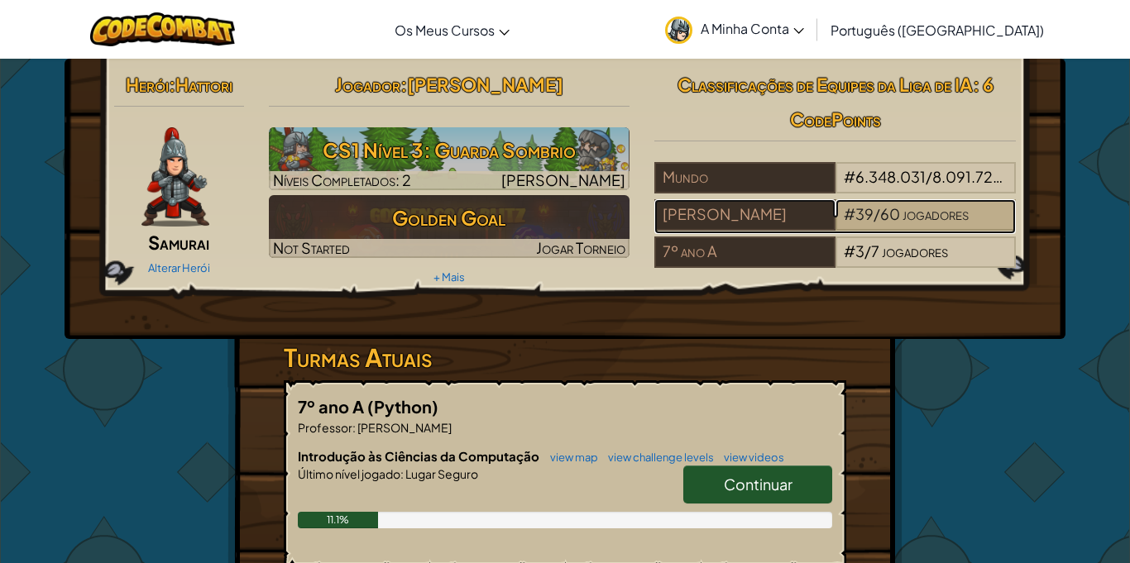
click at [851, 222] on span "#" at bounding box center [850, 213] width 12 height 19
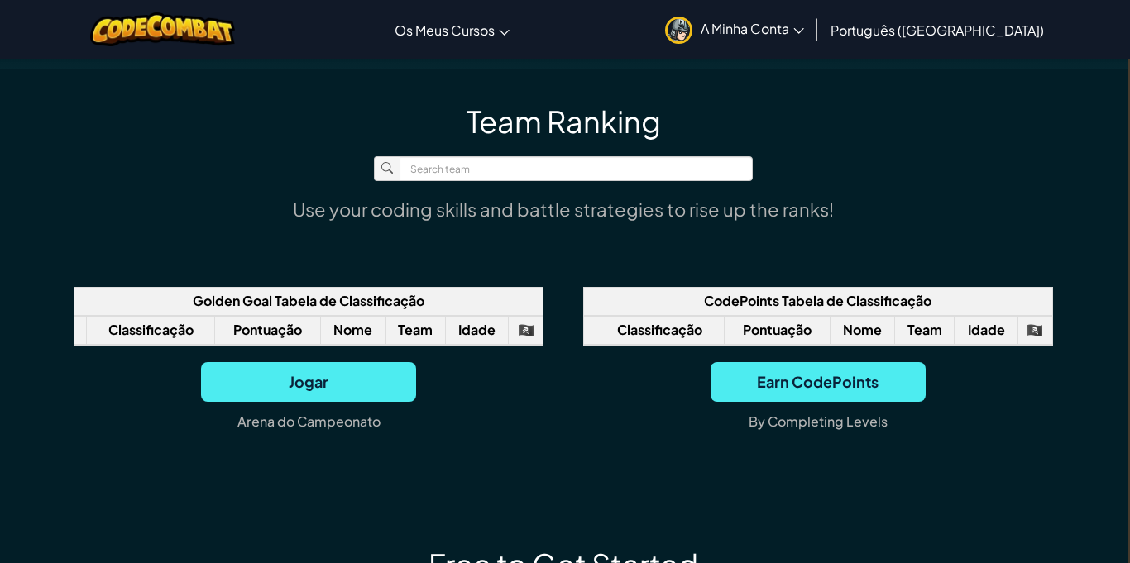
scroll to position [1040, 4]
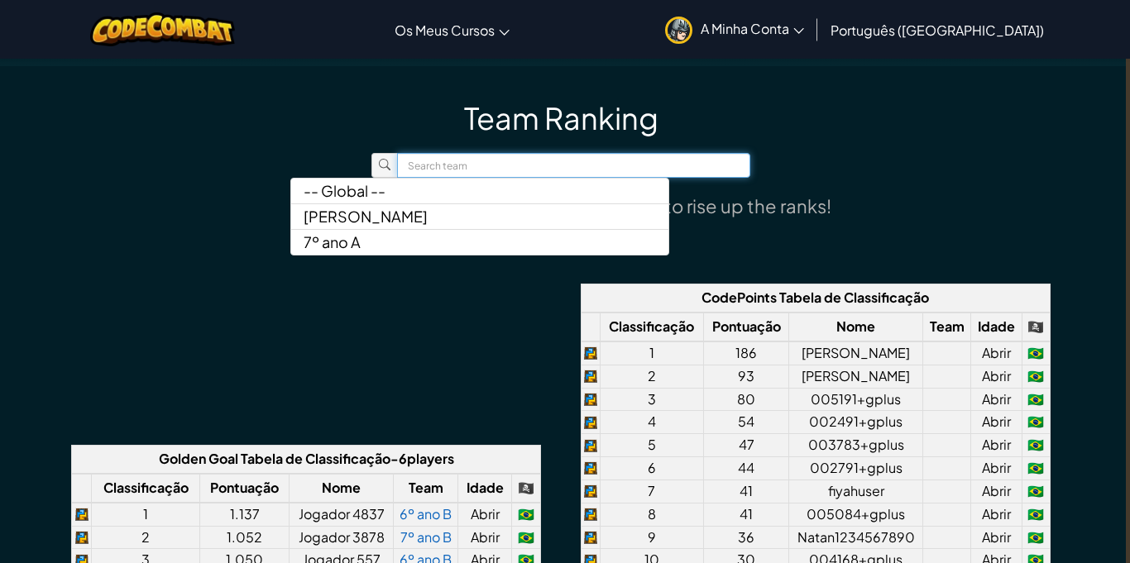
click at [448, 178] on input "text" at bounding box center [573, 165] width 353 height 25
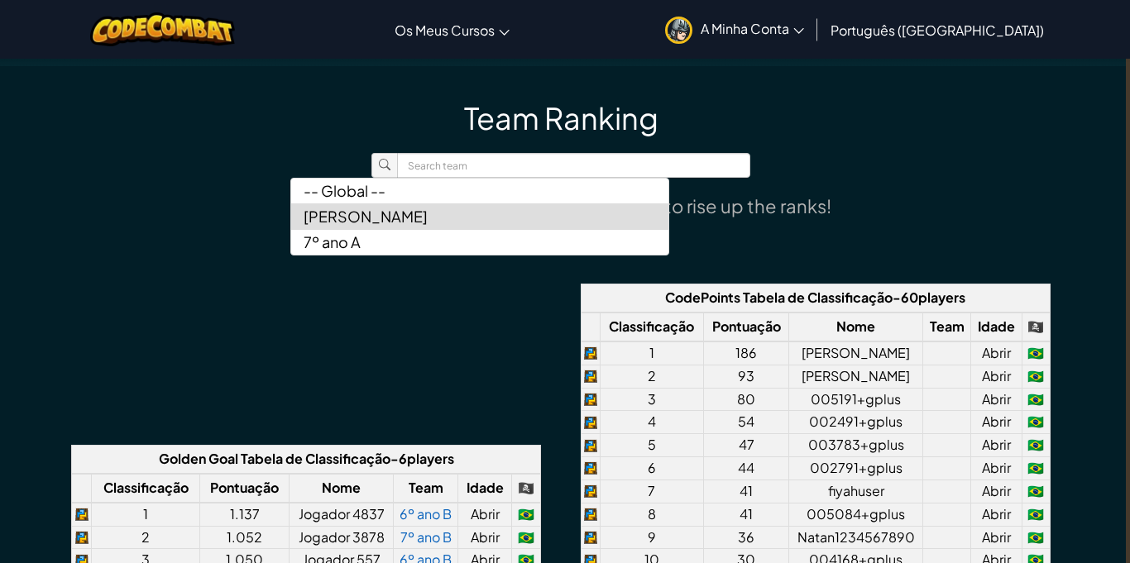
click at [428, 227] on p "[PERSON_NAME]" at bounding box center [366, 217] width 124 height 20
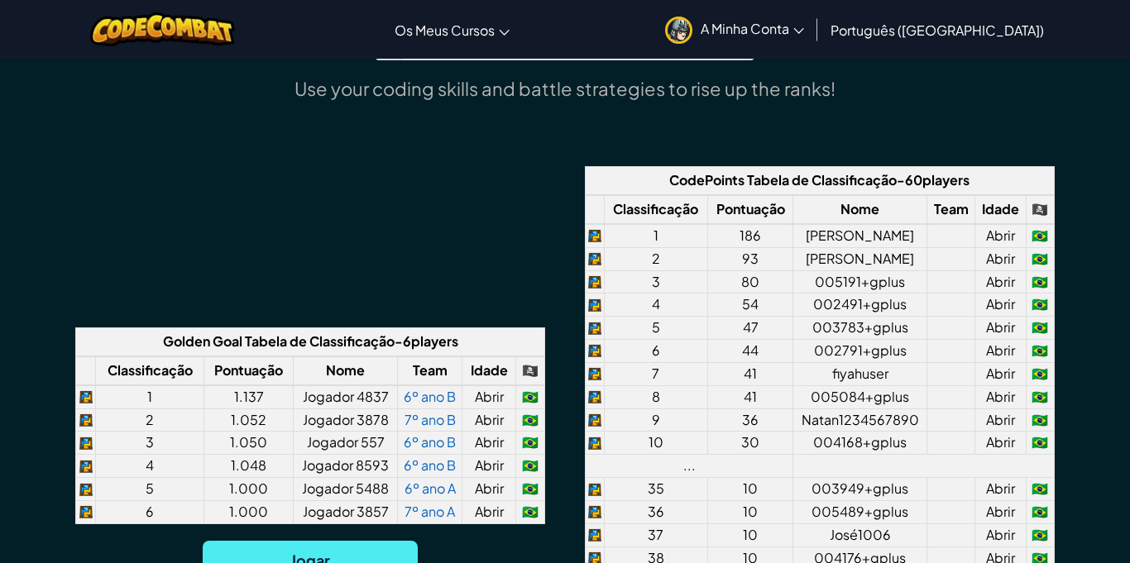
scroll to position [1166, 2]
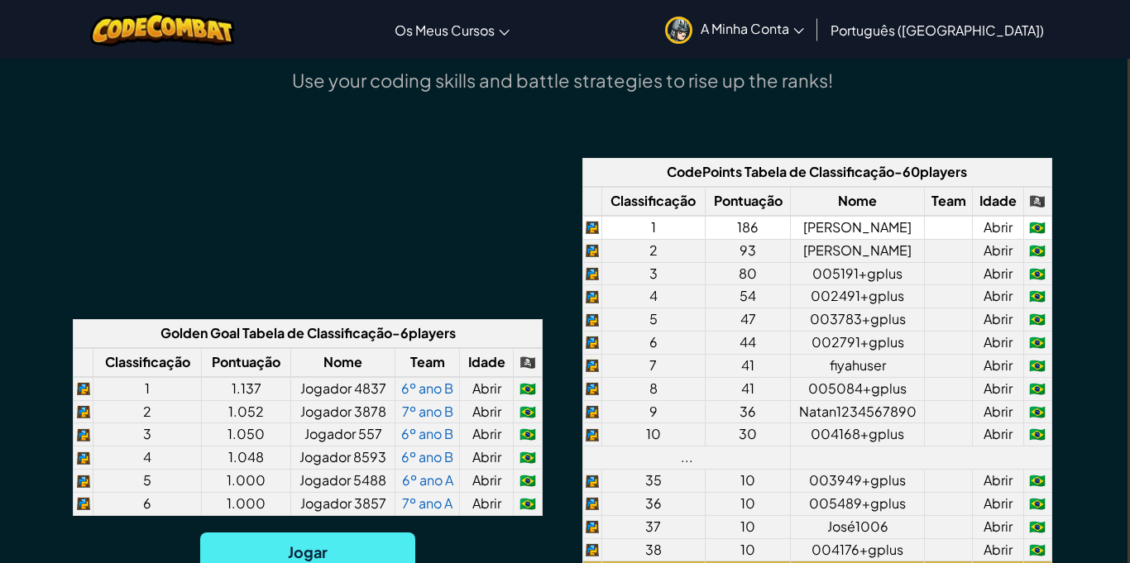
click at [1000, 239] on td "Abrir" at bounding box center [998, 227] width 51 height 23
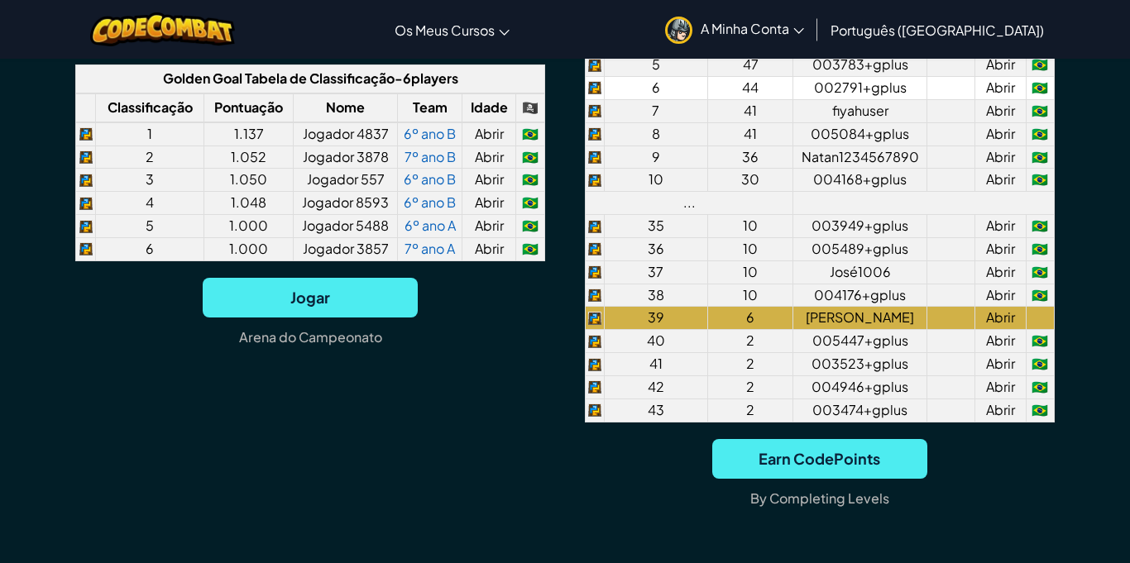
scroll to position [1381, 0]
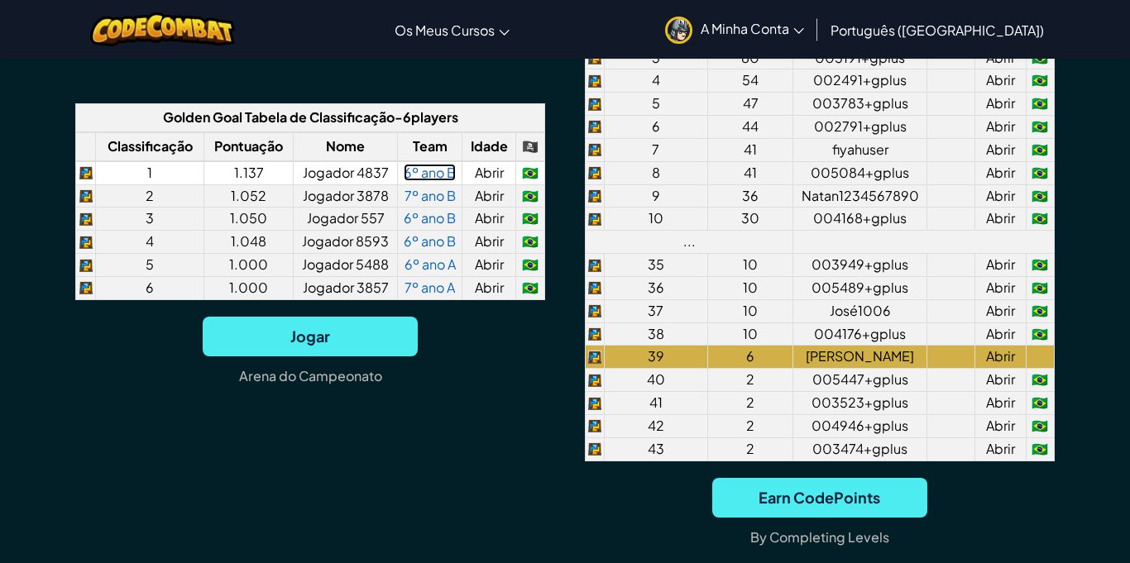
click at [425, 181] on link "6º ano B" at bounding box center [430, 172] width 52 height 17
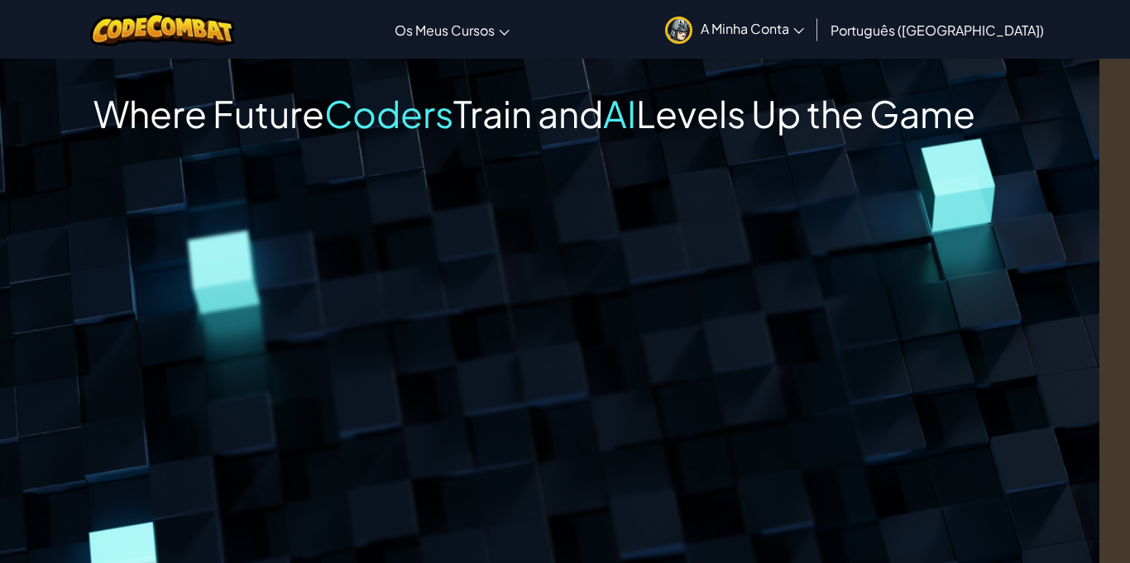
scroll to position [0, 7]
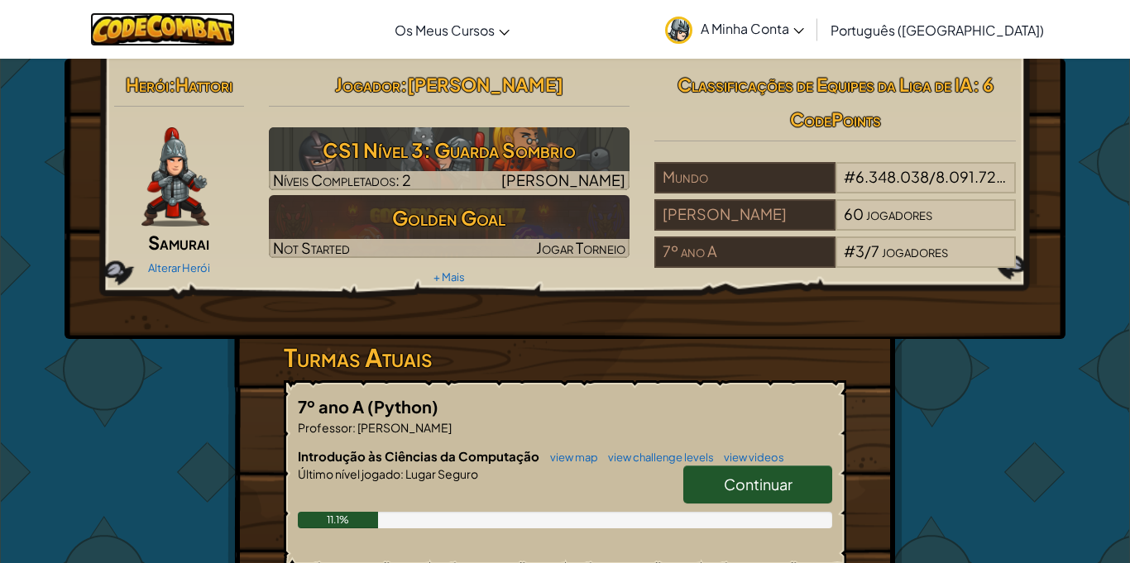
click at [206, 40] on img at bounding box center [162, 29] width 145 height 34
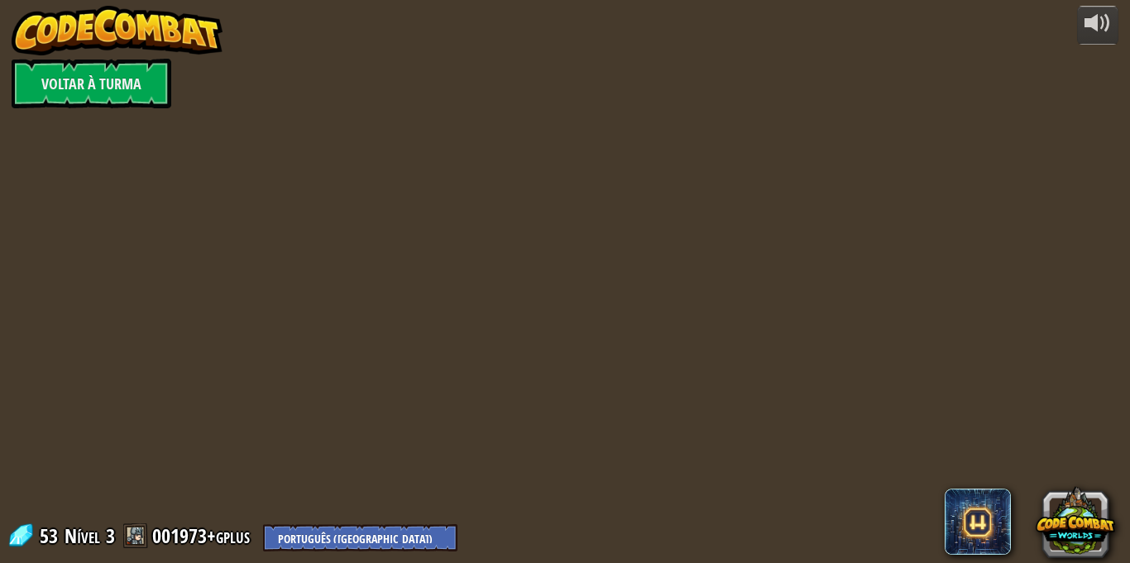
select select "pt-PT"
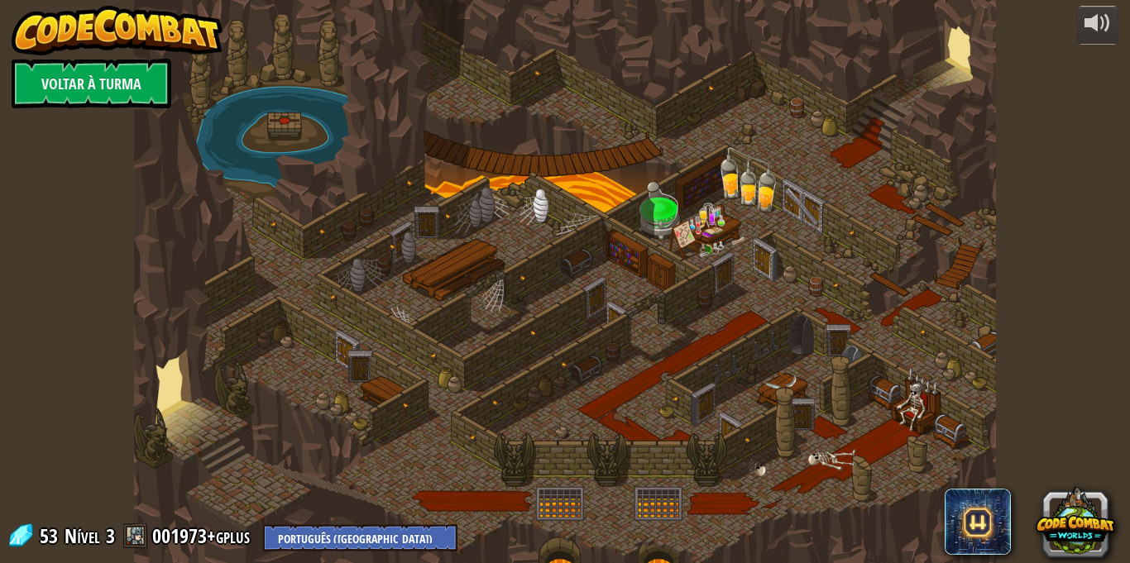
select select "pt-PT"
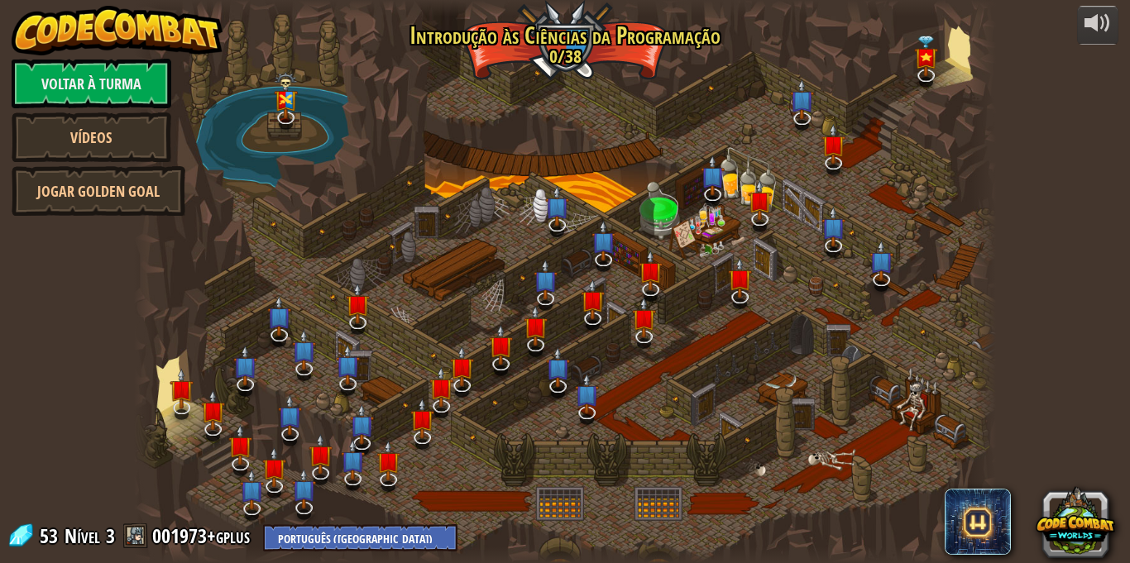
select select "pt-PT"
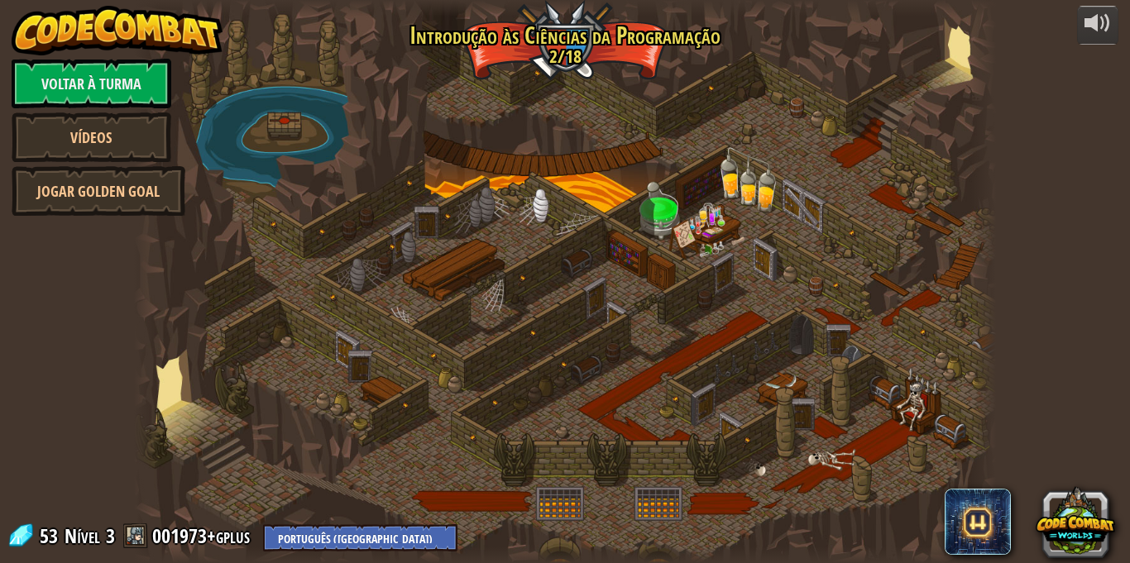
select select "pt-PT"
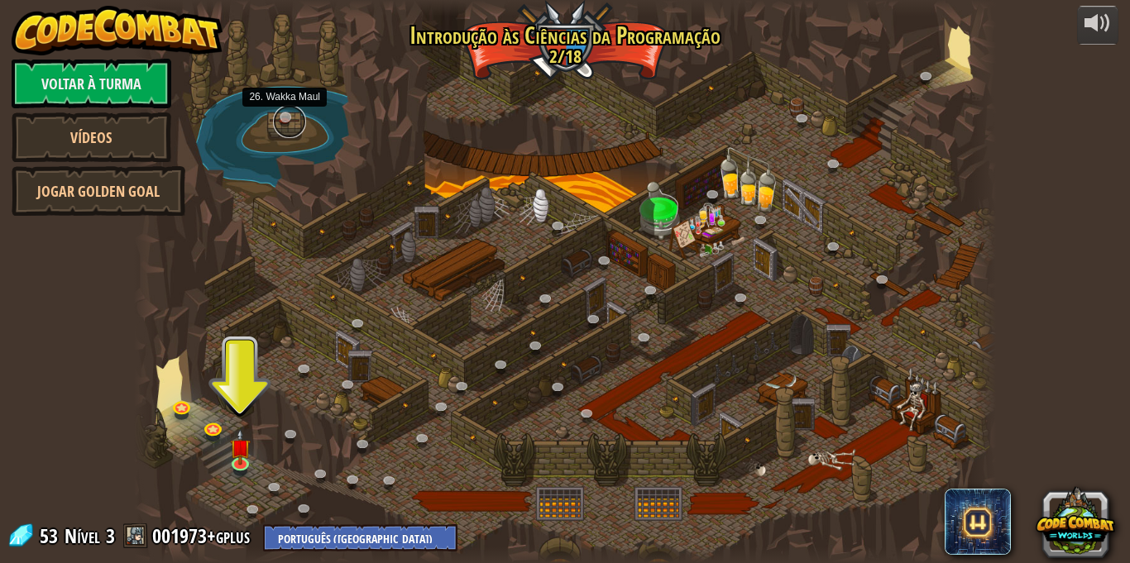
click at [287, 116] on link at bounding box center [289, 121] width 33 height 33
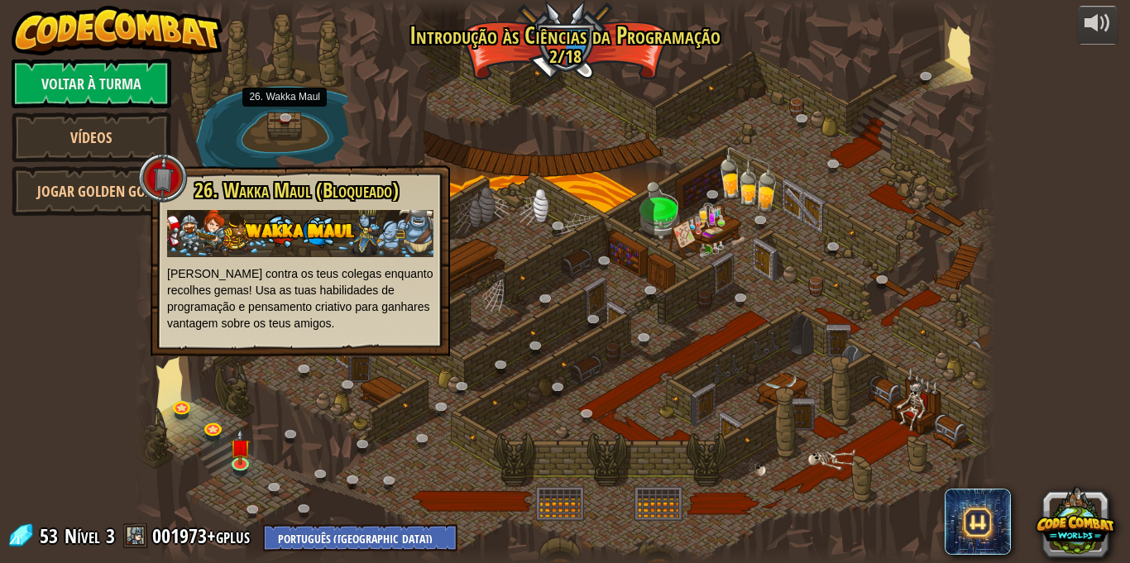
click at [168, 164] on div at bounding box center [163, 178] width 50 height 50
click at [161, 274] on div "26. [PERSON_NAME] (Bloqueado) [PERSON_NAME] contra os teus colegas enquanto rec…" at bounding box center [300, 260] width 299 height 191
click at [241, 382] on div at bounding box center [565, 281] width 862 height 563
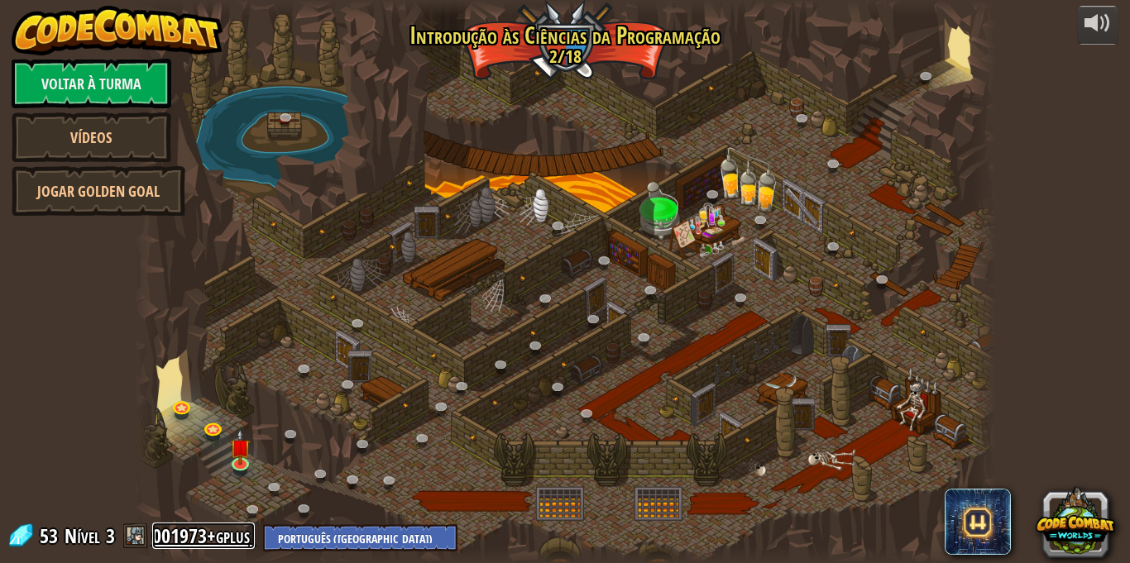
click at [193, 534] on link "001973+gplus" at bounding box center [203, 536] width 103 height 26
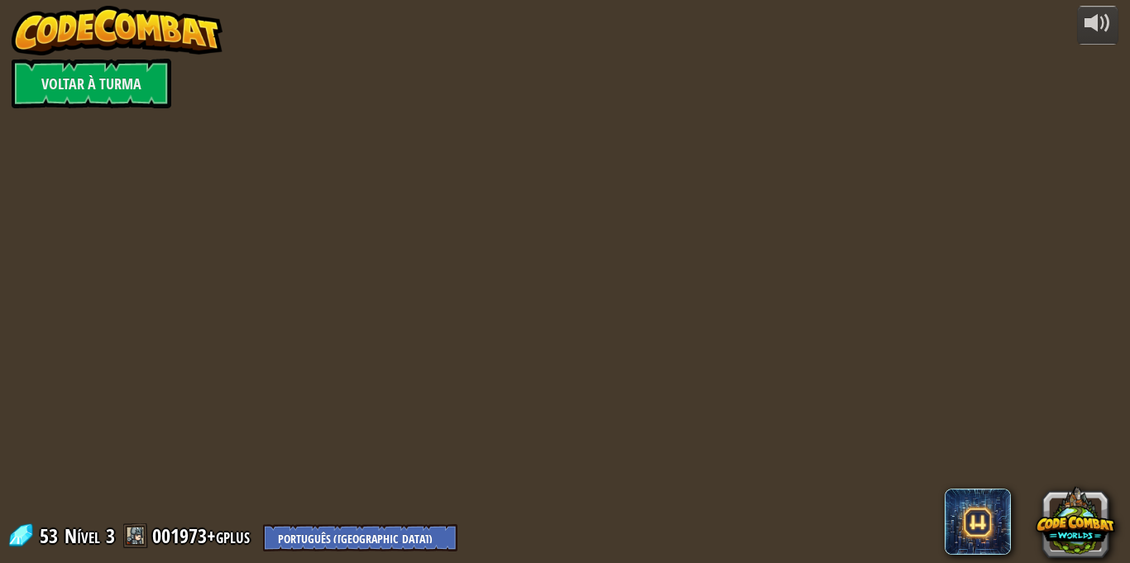
select select "pt-PT"
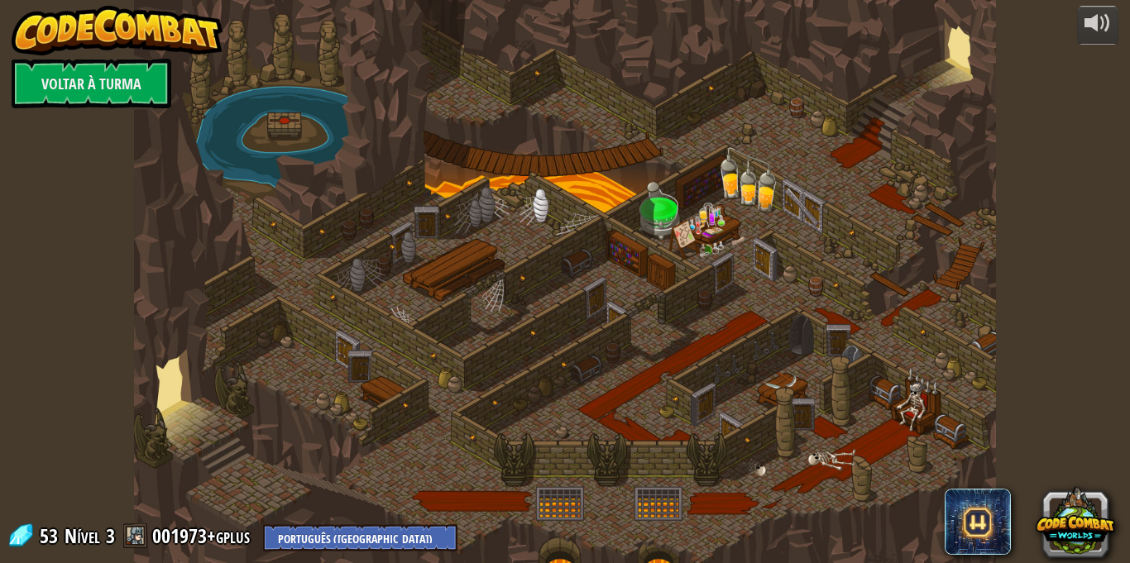
select select "pt-PT"
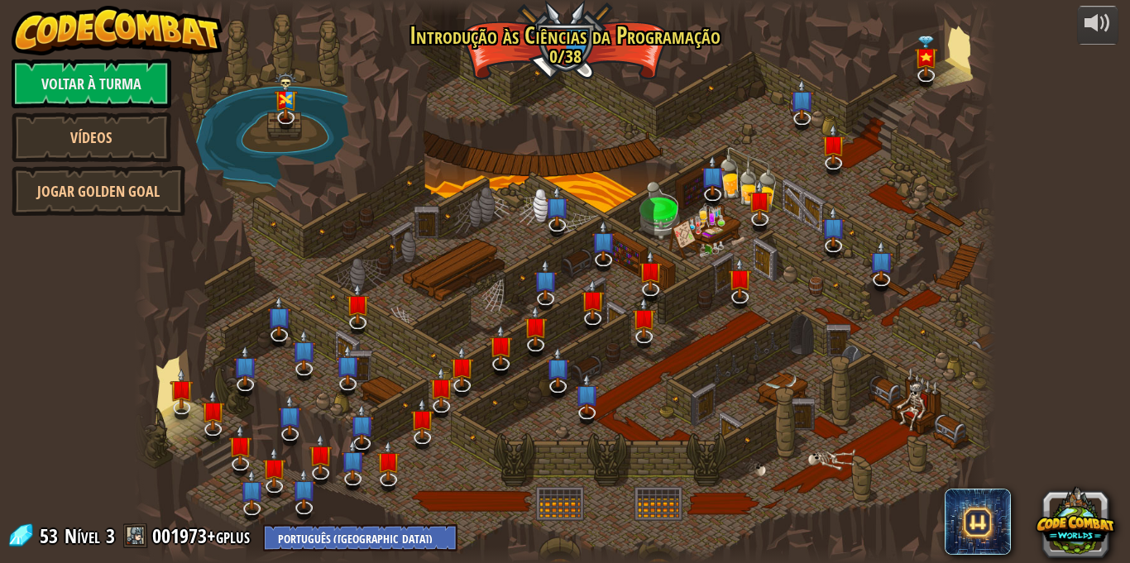
select select "pt-PT"
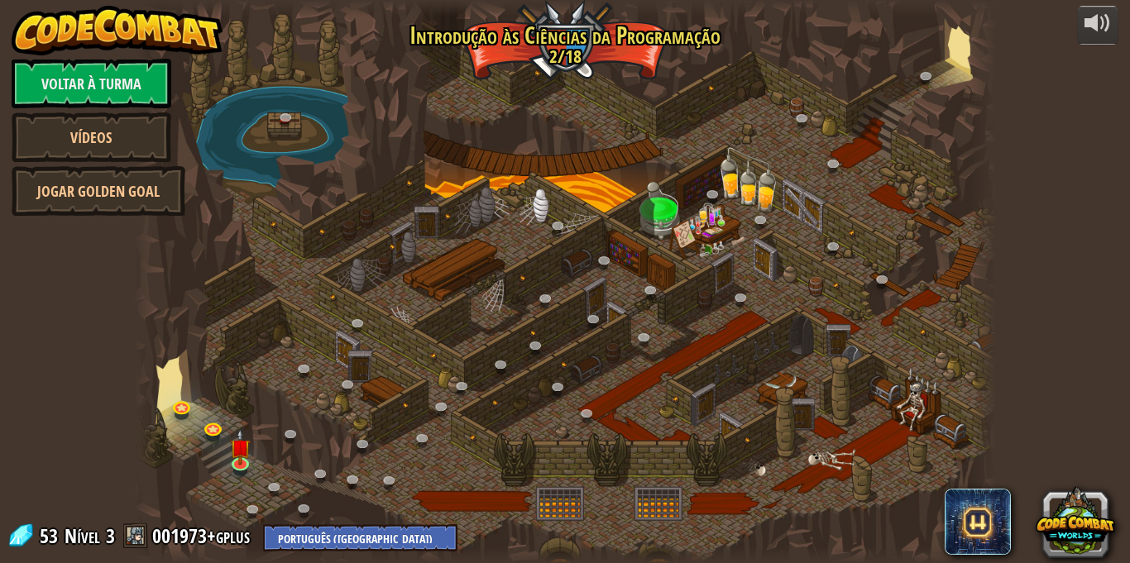
click at [551, 519] on div at bounding box center [565, 281] width 862 height 563
click at [317, 165] on div at bounding box center [565, 281] width 862 height 563
